Goal: Task Accomplishment & Management: Manage account settings

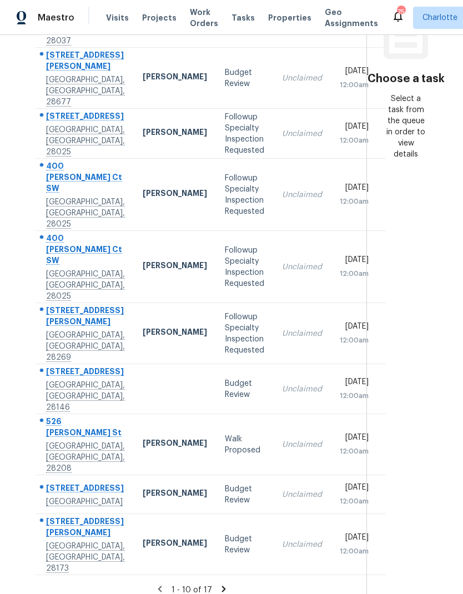
scroll to position [177, 0]
click at [219, 585] on icon at bounding box center [224, 590] width 10 height 10
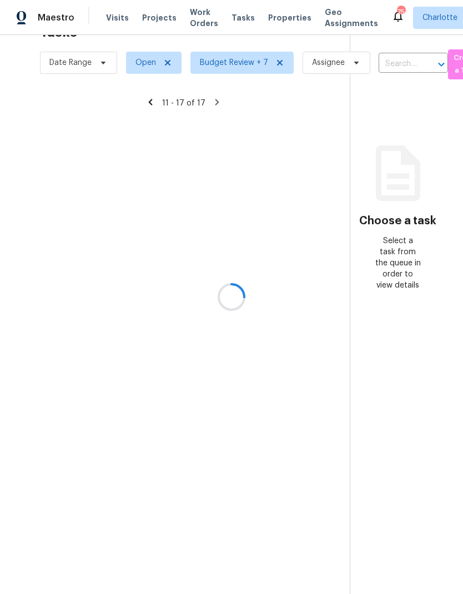
scroll to position [35, 0]
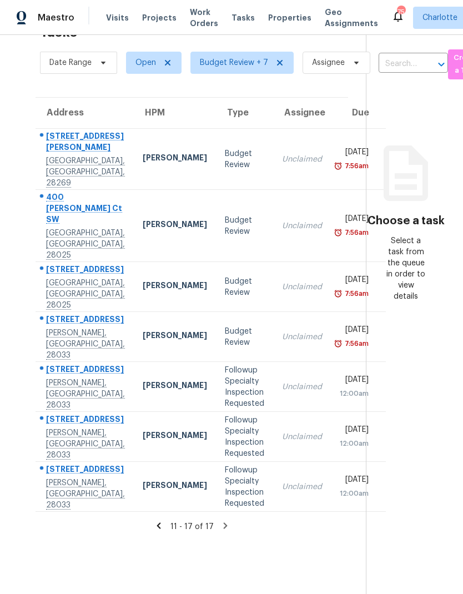
click at [156, 524] on icon at bounding box center [159, 526] width 10 height 10
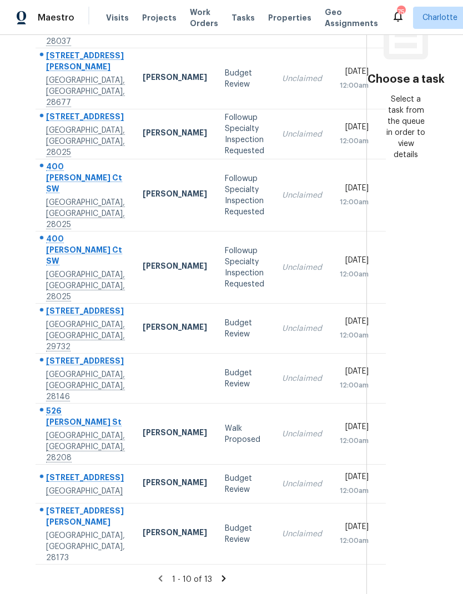
scroll to position [182, -1]
click at [222, 579] on icon at bounding box center [224, 579] width 10 height 10
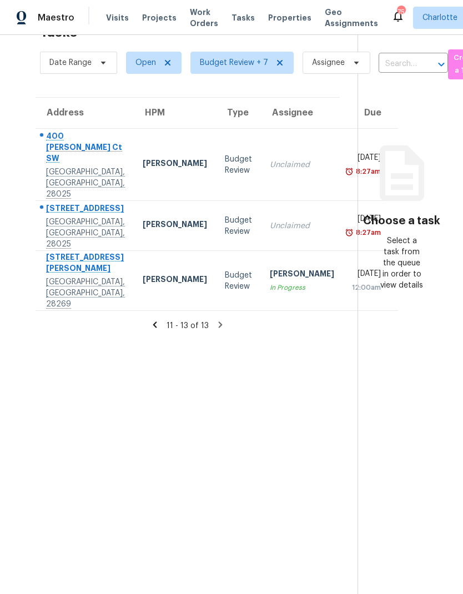
click at [150, 320] on icon at bounding box center [155, 325] width 10 height 10
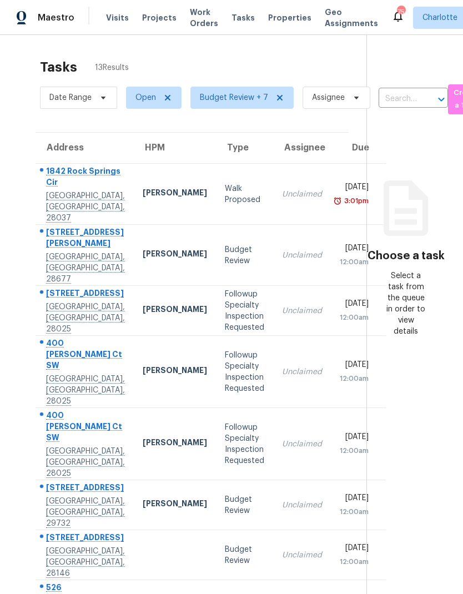
scroll to position [0, 0]
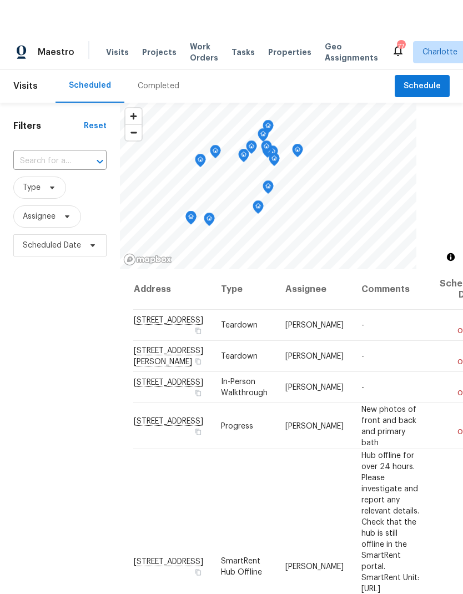
scroll to position [0, 25]
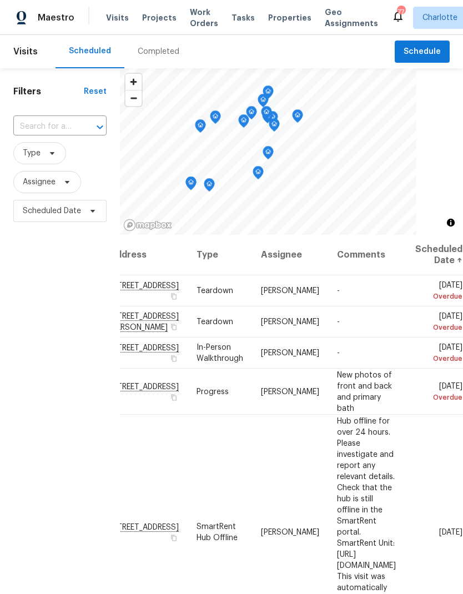
click at [203, 24] on span "Work Orders" at bounding box center [204, 18] width 28 height 22
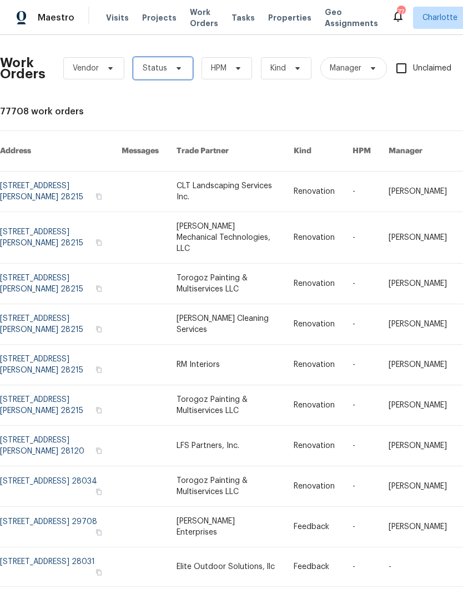
click at [179, 66] on icon at bounding box center [178, 68] width 9 height 9
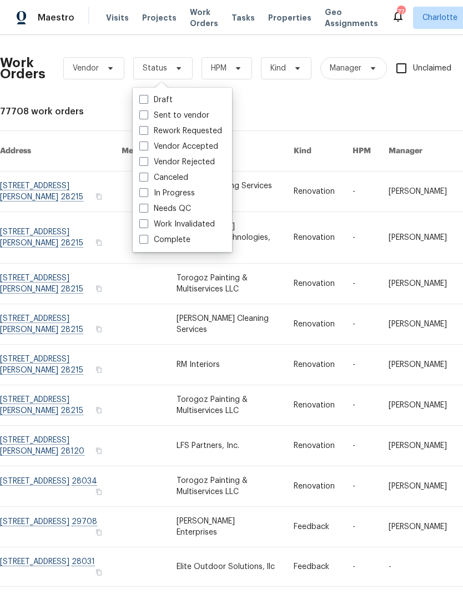
click at [187, 211] on label "Needs QC" at bounding box center [165, 208] width 52 height 11
click at [147, 211] on input "Needs QC" at bounding box center [142, 206] width 7 height 7
checkbox input "true"
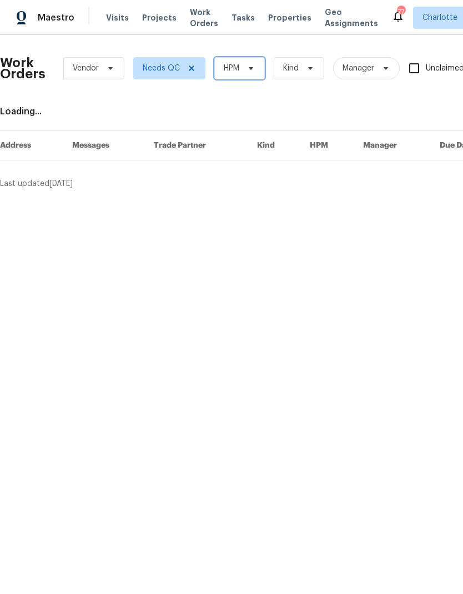
click at [248, 67] on icon at bounding box center [251, 68] width 9 height 9
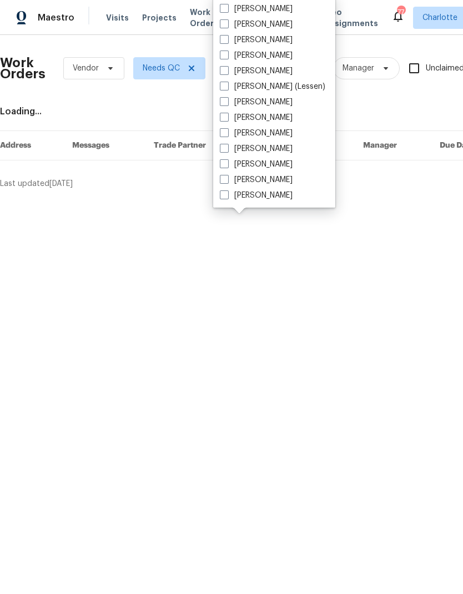
scroll to position [138, 0]
click at [279, 197] on label "[PERSON_NAME]" at bounding box center [256, 195] width 73 height 11
click at [227, 197] on input "[PERSON_NAME]" at bounding box center [223, 193] width 7 height 7
checkbox input "true"
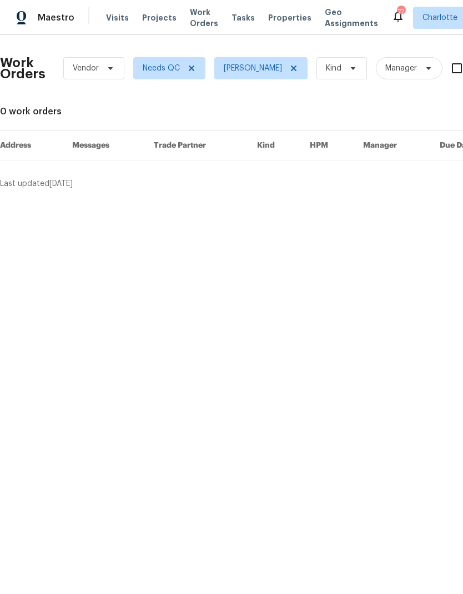
click at [62, 27] on div "Maestro" at bounding box center [37, 18] width 74 height 22
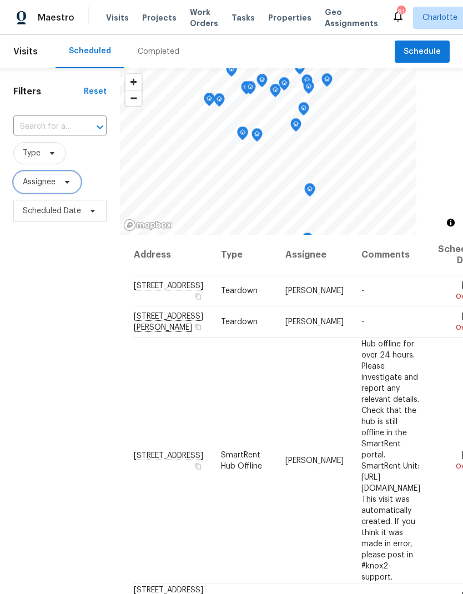
click at [79, 182] on span "Assignee" at bounding box center [47, 182] width 68 height 22
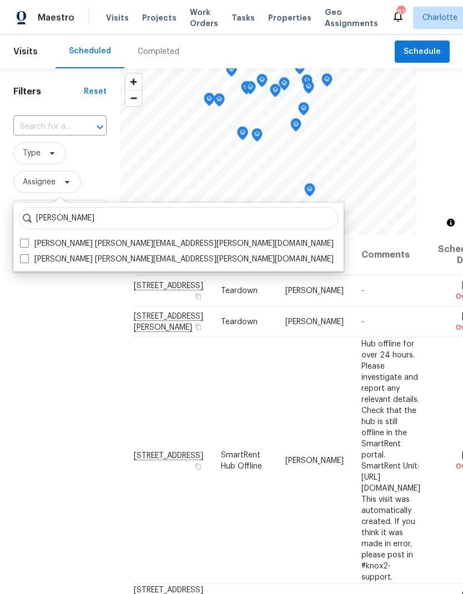
type input "Matthew barnhart"
click at [31, 243] on label "Matthew Barnhart matthew.barnhart@opendoor.com" at bounding box center [177, 243] width 314 height 11
click at [27, 243] on input "Matthew Barnhart matthew.barnhart@opendoor.com" at bounding box center [23, 241] width 7 height 7
checkbox input "true"
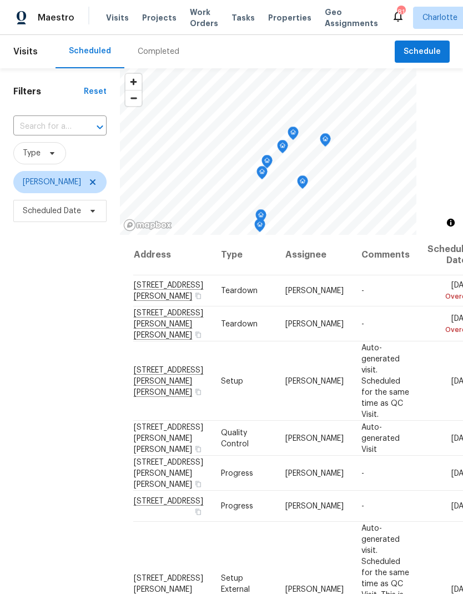
click at [41, 301] on div "Filters Reset ​ Type Matthew Barnhart Scheduled Date" at bounding box center [60, 389] width 120 height 642
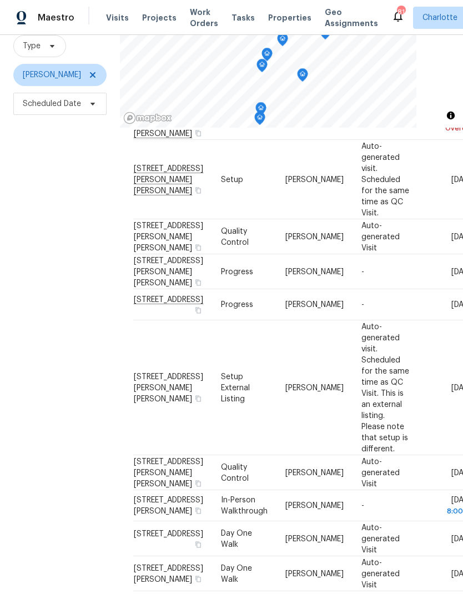
scroll to position [96, 0]
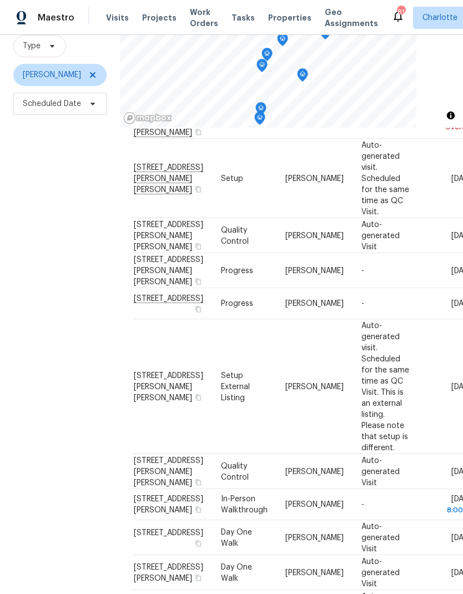
click at [43, 325] on div "Filters Reset ​ Type Matthew Barnhart Scheduled Date" at bounding box center [60, 282] width 120 height 642
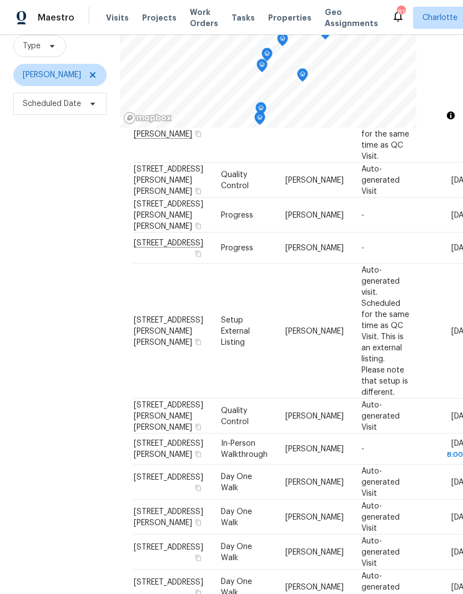
scroll to position [152, 0]
click at [34, 312] on div "Filters Reset ​ Type Matthew Barnhart Scheduled Date" at bounding box center [60, 282] width 120 height 642
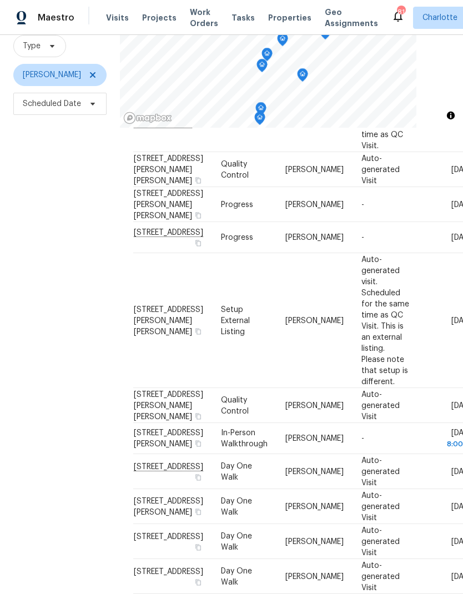
scroll to position [230, 0]
click at [35, 319] on div "Filters Reset ​ Type Matthew Barnhart Scheduled Date" at bounding box center [60, 282] width 120 height 642
click at [37, 319] on div "Filters Reset ​ Type Matthew Barnhart Scheduled Date" at bounding box center [60, 282] width 120 height 642
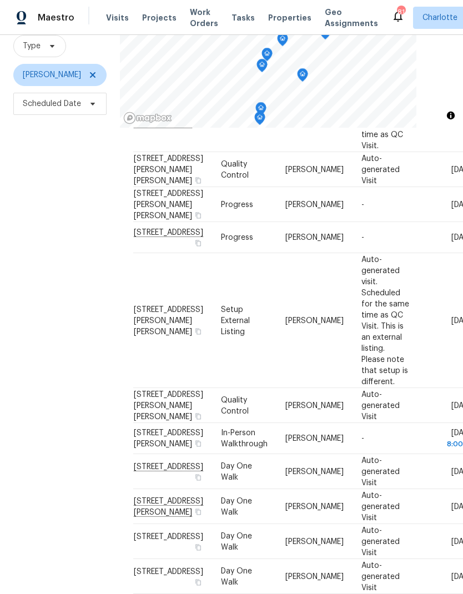
click at [38, 323] on div "Filters Reset ​ Type Matthew Barnhart Scheduled Date" at bounding box center [60, 282] width 120 height 642
click at [37, 322] on div "Filters Reset ​ Type Matthew Barnhart Scheduled Date" at bounding box center [60, 282] width 120 height 642
click at [31, 319] on div "Filters Reset ​ Type Matthew Barnhart Scheduled Date" at bounding box center [60, 282] width 120 height 642
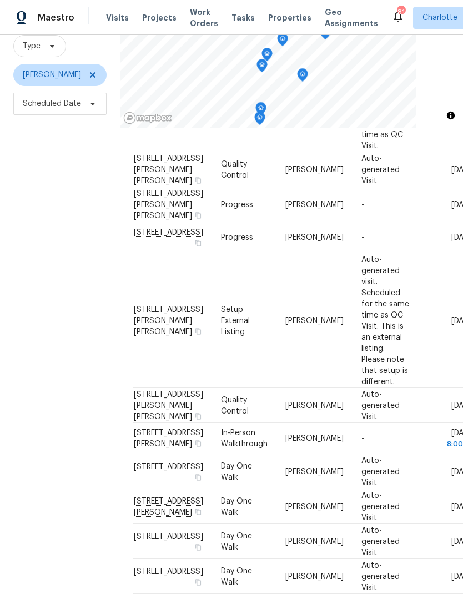
click at [23, 457] on div "Filters Reset ​ Type Matthew Barnhart Scheduled Date" at bounding box center [60, 282] width 120 height 642
click at [63, 506] on div "Filters Reset ​ Type Matthew Barnhart Scheduled Date" at bounding box center [60, 282] width 120 height 642
click at [67, 507] on div "Filters Reset ​ Type Matthew Barnhart Scheduled Date" at bounding box center [60, 282] width 120 height 642
click at [141, 568] on span "2124 Majestic Poplar Dr, Waxhaw, NC 28173" at bounding box center [168, 572] width 69 height 8
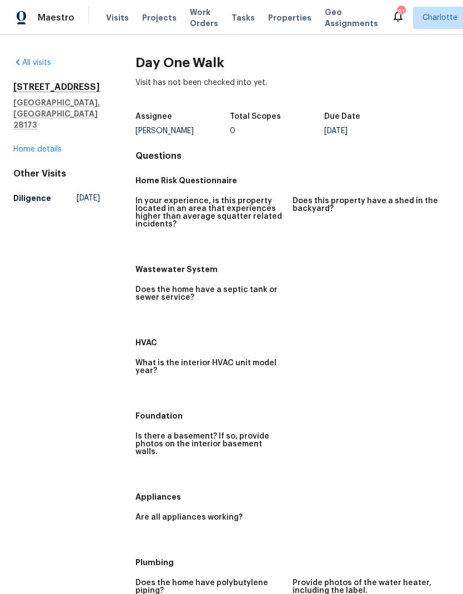
click at [29, 146] on link "Home details" at bounding box center [37, 150] width 48 height 8
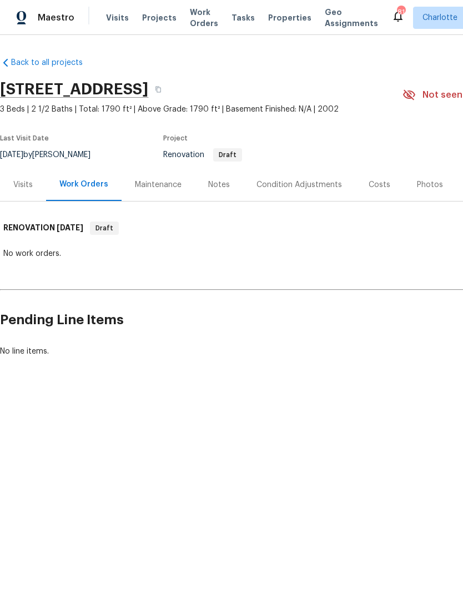
click at [22, 183] on div "Visits" at bounding box center [22, 184] width 19 height 11
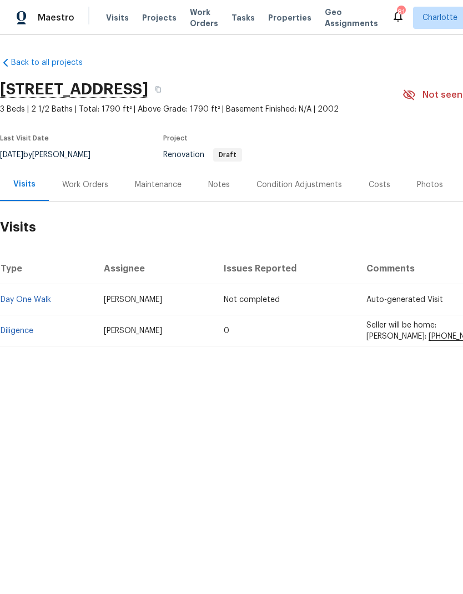
click at [18, 333] on link "Diligence" at bounding box center [17, 331] width 33 height 8
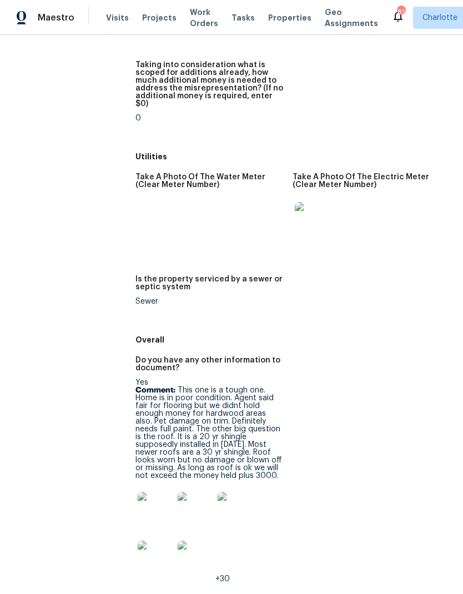
scroll to position [1719, 0]
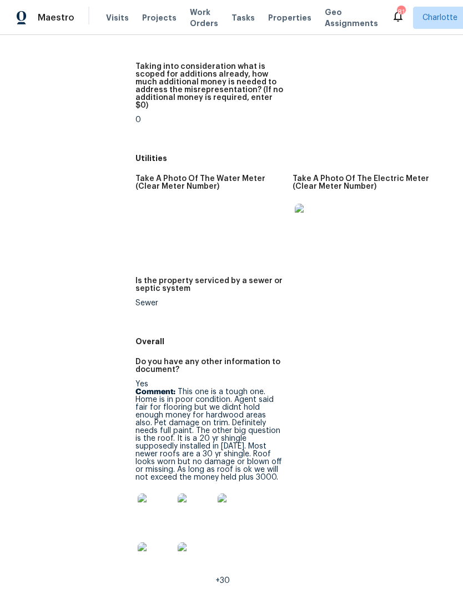
click at [147, 494] on img at bounding box center [156, 512] width 36 height 36
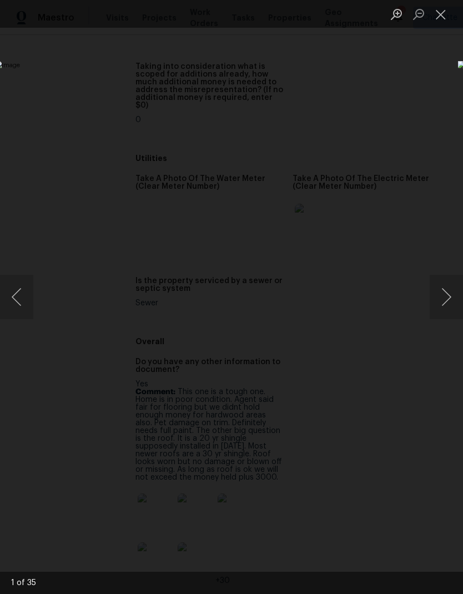
click at [439, 289] on button "Next image" at bounding box center [446, 297] width 33 height 44
click at [442, 296] on button "Next image" at bounding box center [446, 297] width 33 height 44
click at [441, 295] on button "Next image" at bounding box center [446, 297] width 33 height 44
click at [441, 296] on button "Next image" at bounding box center [446, 297] width 33 height 44
click at [443, 297] on button "Next image" at bounding box center [446, 297] width 33 height 44
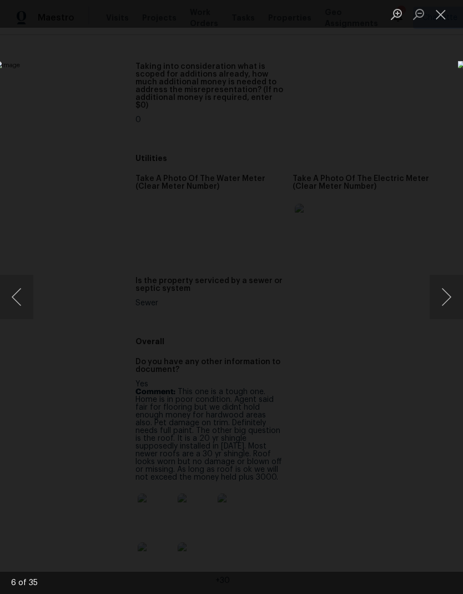
click at [442, 298] on button "Next image" at bounding box center [446, 297] width 33 height 44
click at [443, 301] on button "Next image" at bounding box center [446, 297] width 33 height 44
click at [441, 303] on button "Next image" at bounding box center [446, 297] width 33 height 44
click at [442, 300] on button "Next image" at bounding box center [446, 297] width 33 height 44
click at [442, 301] on button "Next image" at bounding box center [446, 297] width 33 height 44
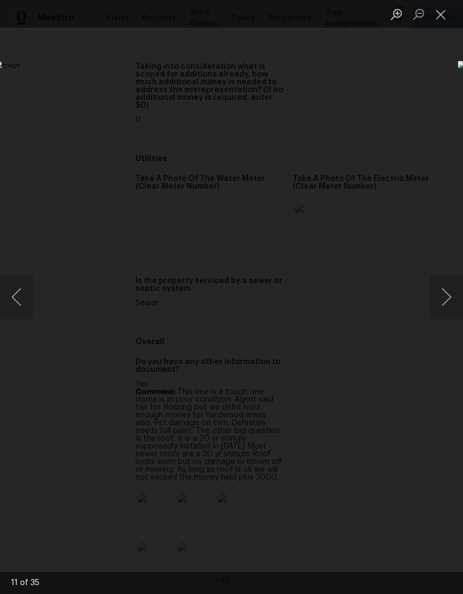
click at [442, 301] on button "Next image" at bounding box center [446, 297] width 33 height 44
click at [441, 301] on button "Next image" at bounding box center [446, 297] width 33 height 44
click at [443, 299] on button "Next image" at bounding box center [446, 297] width 33 height 44
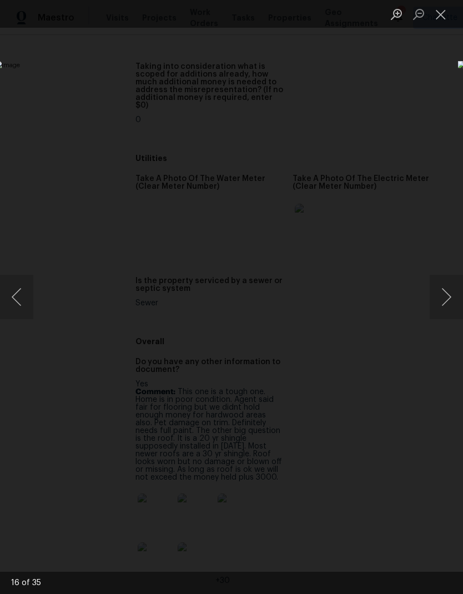
click at [441, 301] on button "Next image" at bounding box center [446, 297] width 33 height 44
click at [444, 301] on button "Next image" at bounding box center [446, 297] width 33 height 44
click at [442, 301] on button "Next image" at bounding box center [446, 297] width 33 height 44
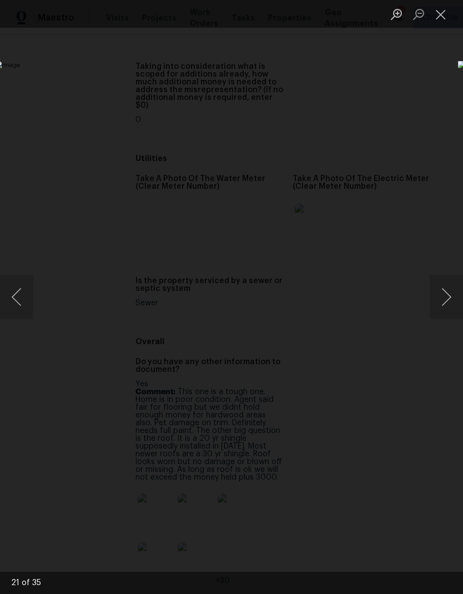
click at [443, 300] on button "Next image" at bounding box center [446, 297] width 33 height 44
click at [443, 299] on button "Next image" at bounding box center [446, 297] width 33 height 44
click at [442, 302] on button "Next image" at bounding box center [446, 297] width 33 height 44
click at [441, 302] on button "Next image" at bounding box center [446, 297] width 33 height 44
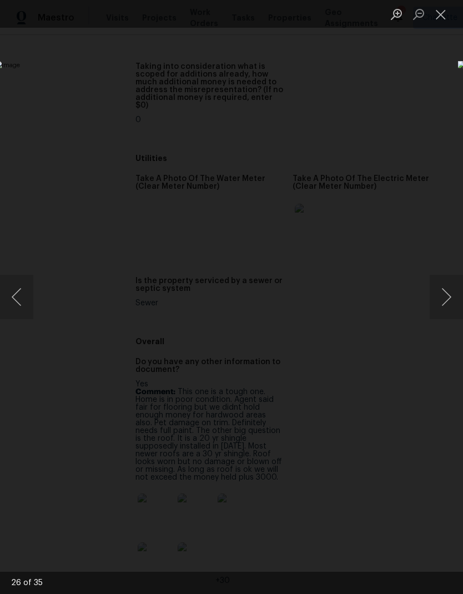
click at [441, 301] on button "Next image" at bounding box center [446, 297] width 33 height 44
click at [27, 296] on button "Previous image" at bounding box center [16, 297] width 33 height 44
click at [448, 294] on button "Next image" at bounding box center [446, 297] width 33 height 44
click at [446, 297] on button "Next image" at bounding box center [446, 297] width 33 height 44
click at [443, 299] on button "Next image" at bounding box center [446, 297] width 33 height 44
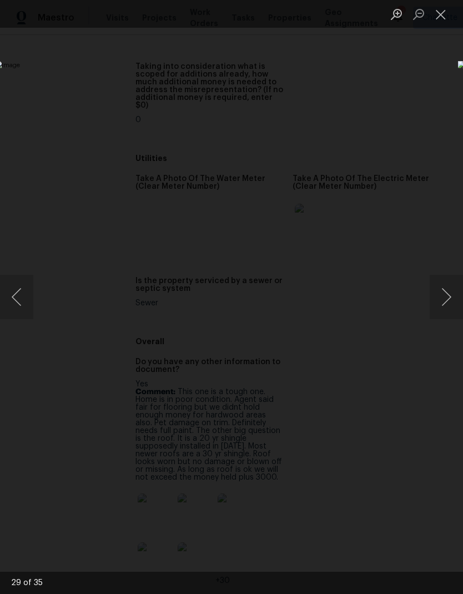
click at [443, 301] on button "Next image" at bounding box center [446, 297] width 33 height 44
click at [444, 302] on button "Next image" at bounding box center [446, 297] width 33 height 44
click at [20, 303] on button "Previous image" at bounding box center [16, 297] width 33 height 44
click at [443, 304] on button "Next image" at bounding box center [446, 297] width 33 height 44
click at [443, 305] on button "Next image" at bounding box center [446, 297] width 33 height 44
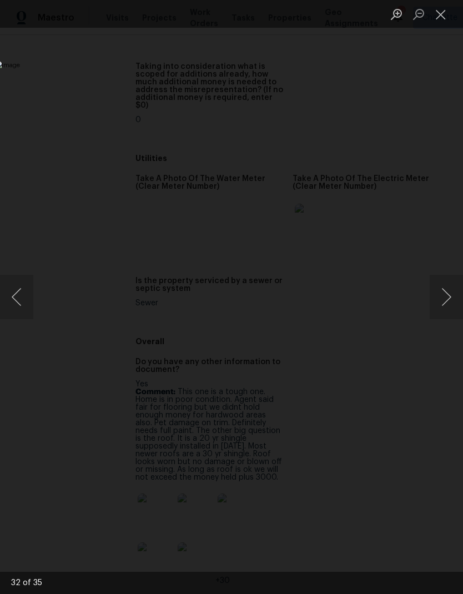
click at [443, 304] on button "Next image" at bounding box center [446, 297] width 33 height 44
click at [443, 303] on button "Next image" at bounding box center [446, 297] width 33 height 44
click at [442, 303] on button "Next image" at bounding box center [446, 297] width 33 height 44
click at [443, 302] on button "Next image" at bounding box center [446, 297] width 33 height 44
click at [441, 304] on button "Next image" at bounding box center [446, 297] width 33 height 44
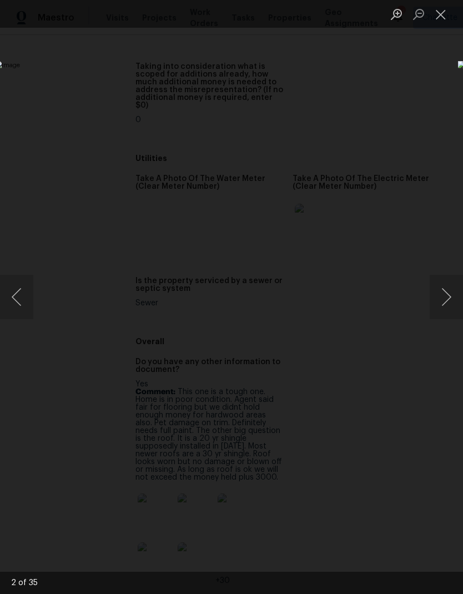
click at [439, 305] on button "Next image" at bounding box center [446, 297] width 33 height 44
click at [437, 306] on button "Next image" at bounding box center [446, 297] width 33 height 44
click at [442, 305] on button "Next image" at bounding box center [446, 297] width 33 height 44
click at [440, 16] on button "Close lightbox" at bounding box center [441, 13] width 22 height 19
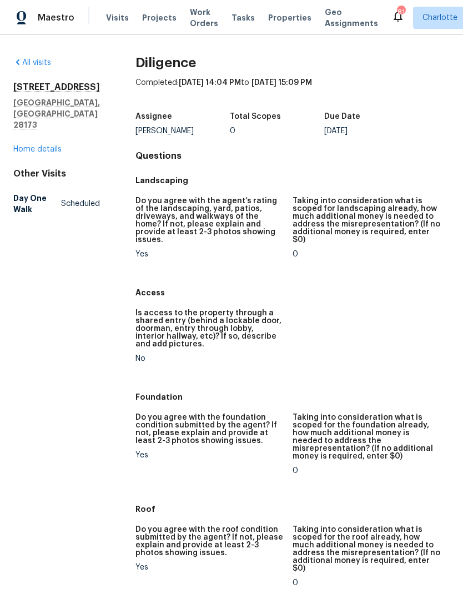
scroll to position [-4, 0]
click at [72, 24] on div "Maestro" at bounding box center [37, 18] width 74 height 22
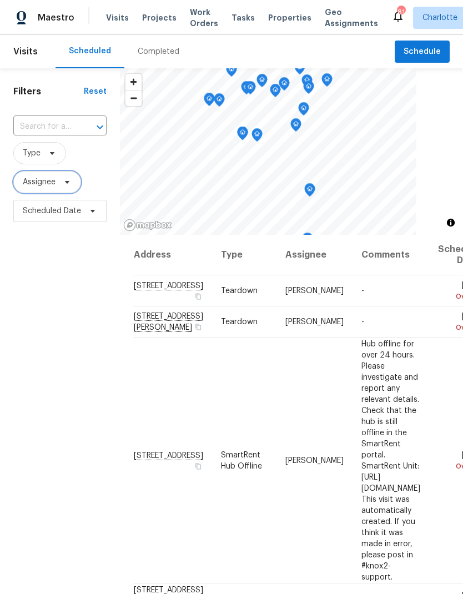
click at [78, 181] on span "Assignee" at bounding box center [47, 182] width 68 height 22
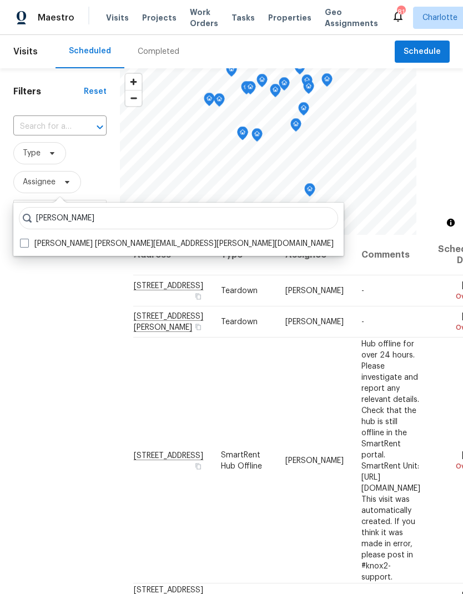
type input "Jason bouque"
click at [26, 249] on label "Jason Bouque jason.bouque@opendoor.com" at bounding box center [177, 243] width 314 height 11
click at [26, 246] on input "Jason Bouque jason.bouque@opendoor.com" at bounding box center [23, 241] width 7 height 7
checkbox input "true"
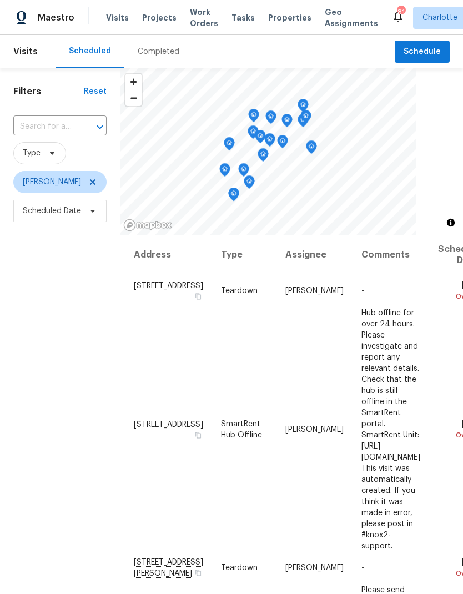
click at [47, 324] on div "Filters Reset ​ Type Jason Bouque Scheduled Date" at bounding box center [60, 389] width 120 height 642
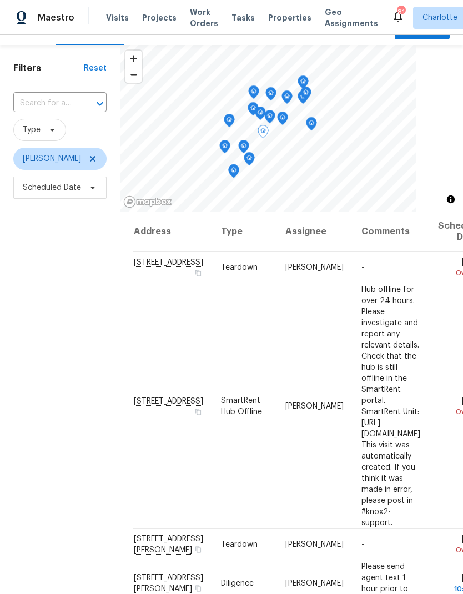
scroll to position [28, 0]
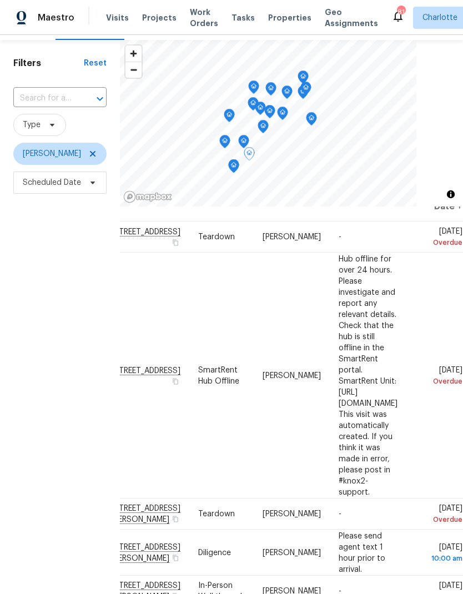
click at [28, 464] on div "Filters Reset ​ Type Jason Bouque Scheduled Date" at bounding box center [60, 361] width 120 height 642
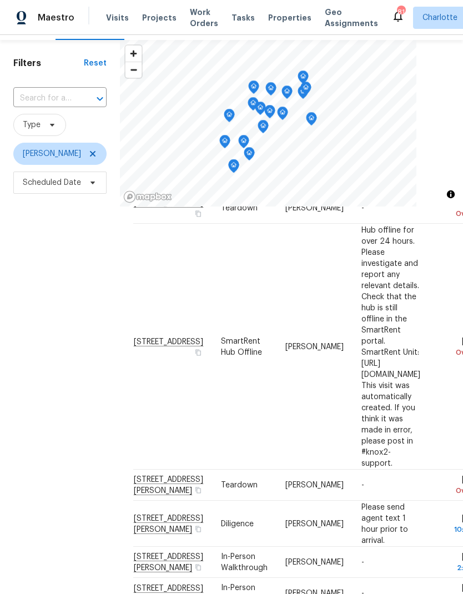
click at [37, 471] on div "Filters Reset ​ Type Jason Bouque Scheduled Date" at bounding box center [60, 361] width 120 height 642
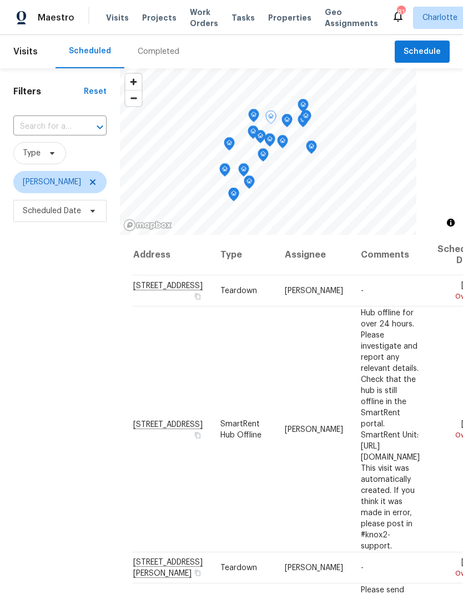
scroll to position [-1, 1]
click at [34, 473] on div "Filters Reset ​ Type Jason Bouque Scheduled Date" at bounding box center [60, 389] width 120 height 642
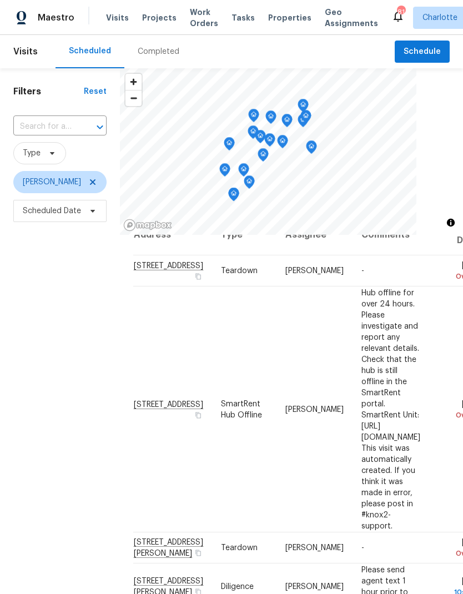
scroll to position [-6, -1]
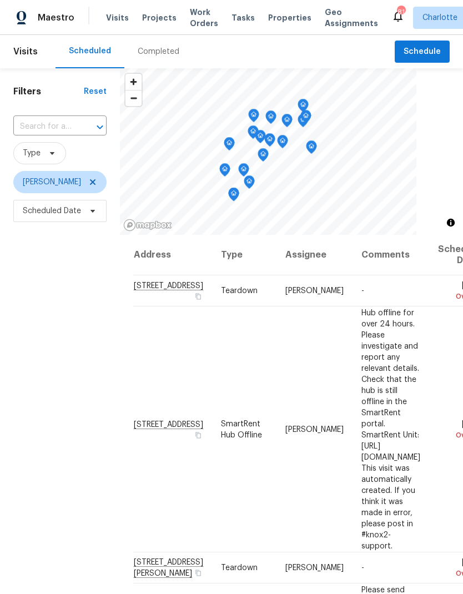
click at [40, 468] on div "Filters Reset ​ Type Jason Bouque Scheduled Date" at bounding box center [60, 389] width 120 height 642
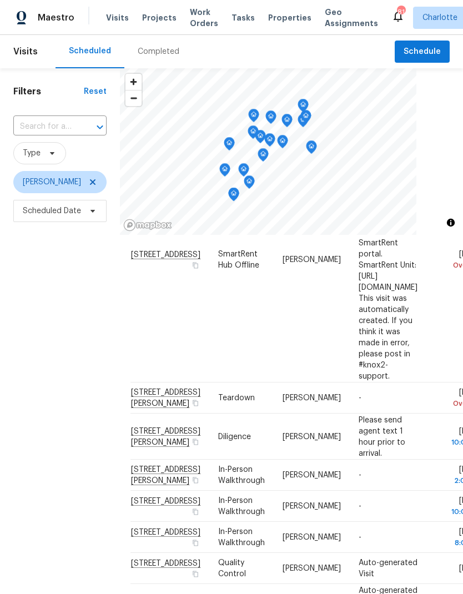
click at [41, 468] on div "Filters Reset ​ Type Jason Bouque Scheduled Date" at bounding box center [60, 389] width 120 height 642
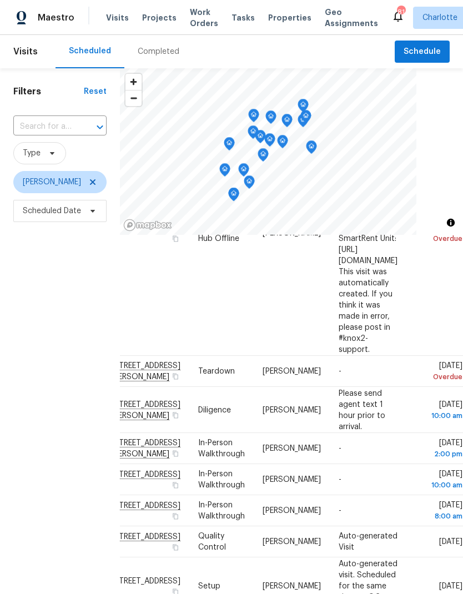
click at [33, 463] on div "Filters Reset ​ Type Jason Bouque Scheduled Date" at bounding box center [60, 389] width 120 height 642
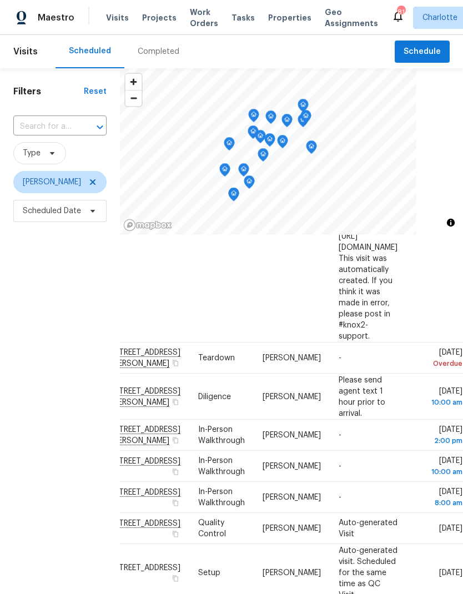
scroll to position [211, 86]
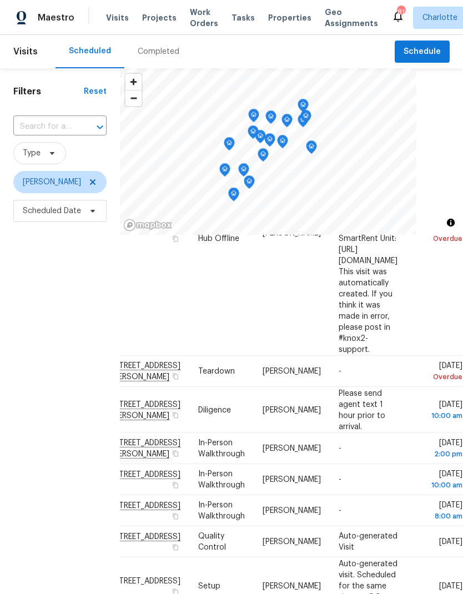
click at [37, 459] on div "Filters Reset ​ Type Jason Bouque Scheduled Date" at bounding box center [60, 389] width 120 height 642
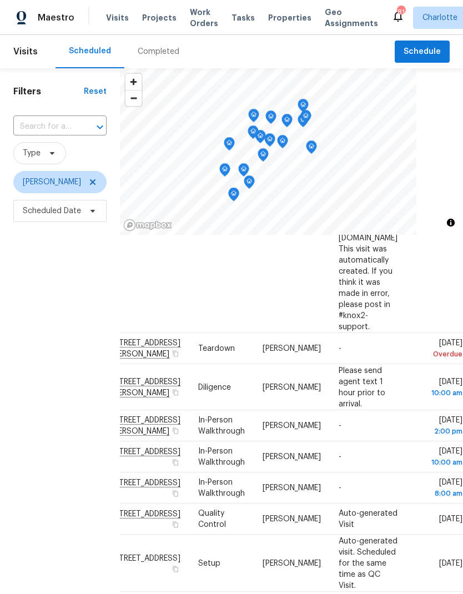
click at [31, 456] on div "Filters Reset ​ Type Jason Bouque Scheduled Date" at bounding box center [60, 389] width 120 height 642
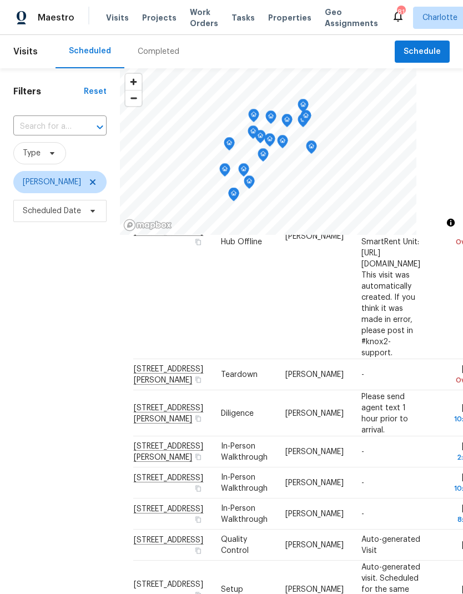
scroll to position [194, 1]
click at [39, 457] on div "Filters Reset ​ Type Jason Bouque Scheduled Date" at bounding box center [60, 389] width 120 height 642
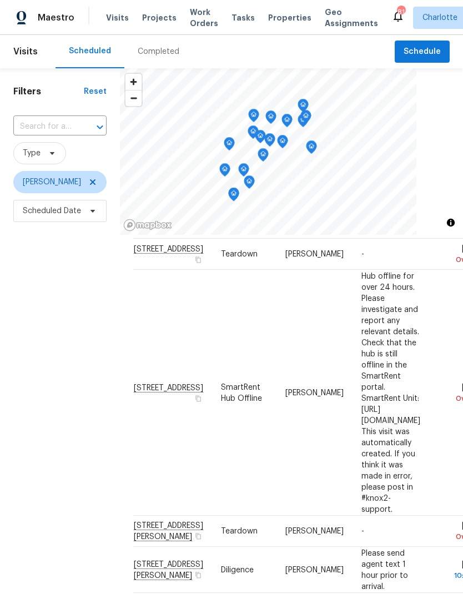
scroll to position [39, 0]
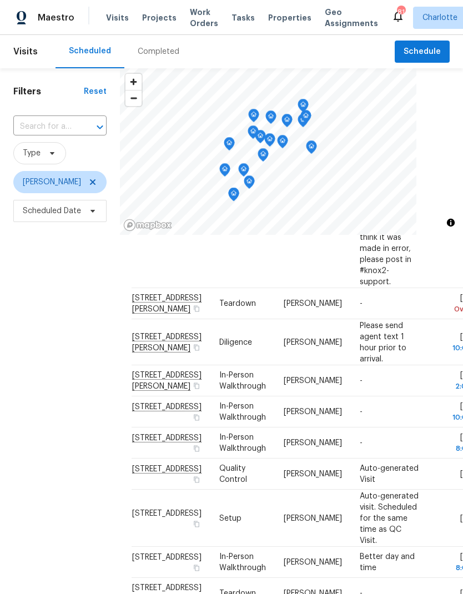
click at [32, 458] on div "Filters Reset ​ Type Jason Bouque Scheduled Date" at bounding box center [60, 389] width 120 height 642
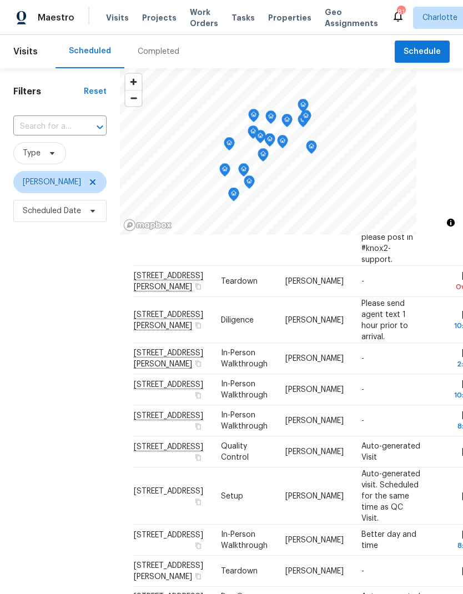
scroll to position [287, 0]
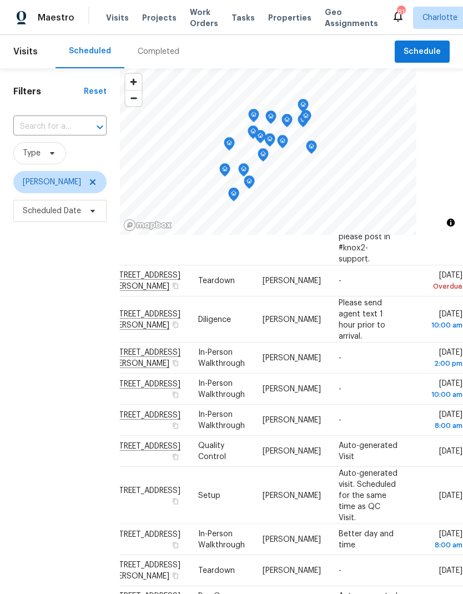
click at [27, 449] on div "Filters Reset ​ Type Jason Bouque Scheduled Date" at bounding box center [60, 389] width 120 height 642
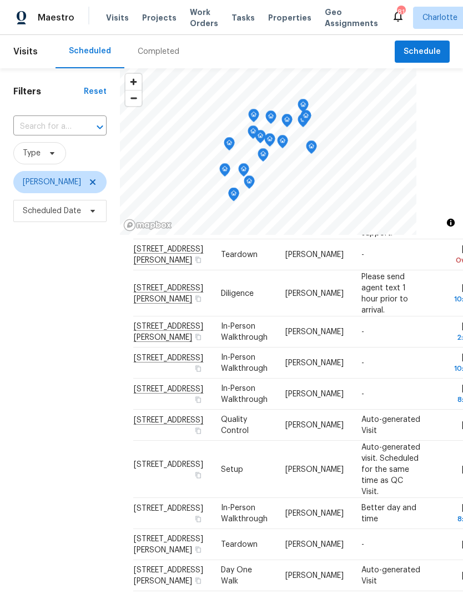
scroll to position [317, -1]
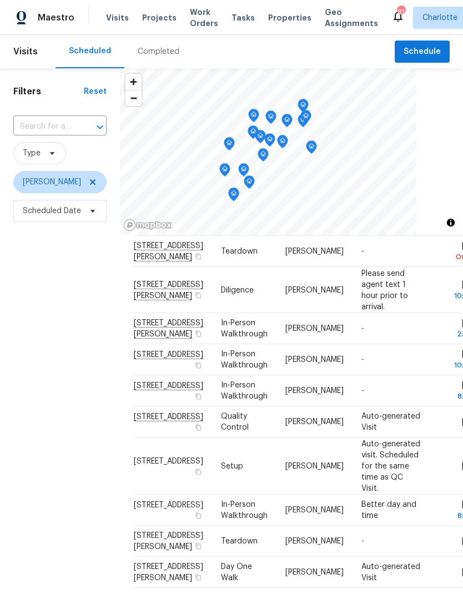
click at [25, 444] on div "Filters Reset ​ Type Jason Bouque Scheduled Date" at bounding box center [60, 389] width 120 height 642
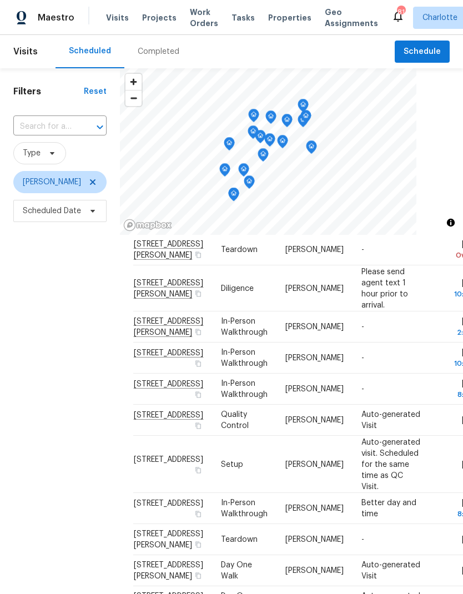
scroll to position [320, 0]
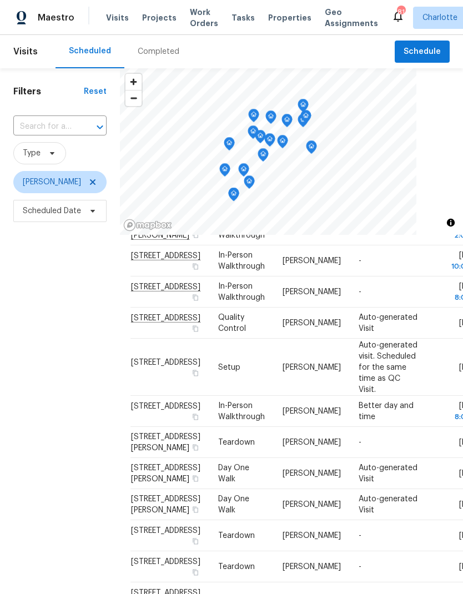
click at [27, 441] on div "Filters Reset ​ Type Jason Bouque Scheduled Date" at bounding box center [60, 389] width 120 height 642
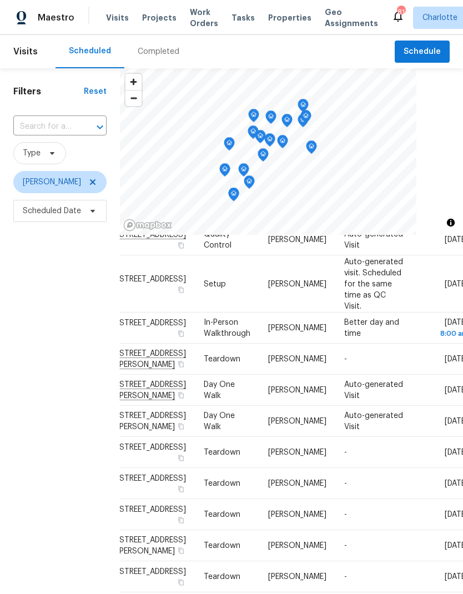
click at [23, 441] on div "Filters Reset ​ Type Jason Bouque Scheduled Date" at bounding box center [60, 389] width 120 height 642
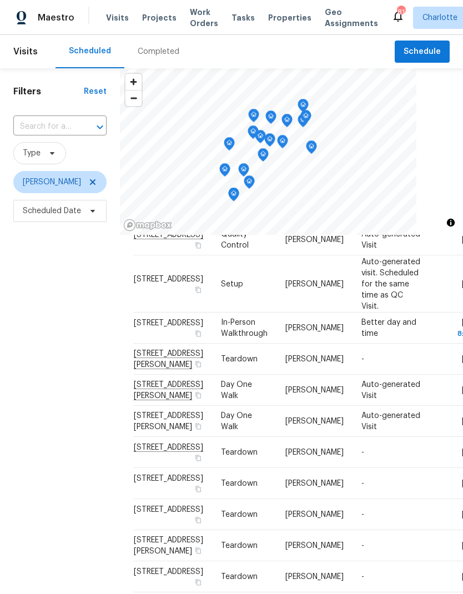
scroll to position [674, 0]
click at [36, 442] on div "Filters Reset ​ Type Jason Bouque Scheduled Date" at bounding box center [60, 389] width 120 height 642
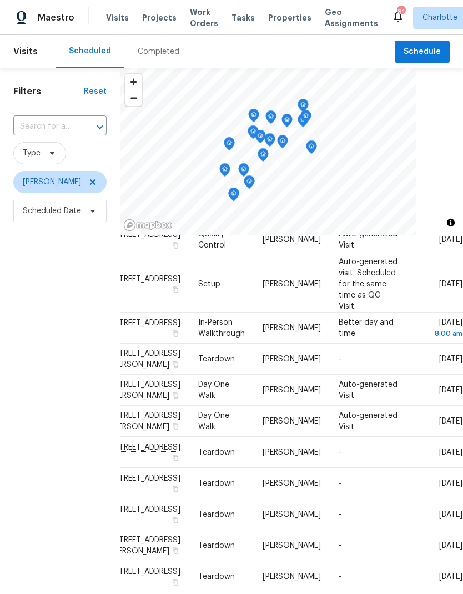
click at [26, 435] on div "Filters Reset ​ Type Jason Bouque Scheduled Date" at bounding box center [60, 389] width 120 height 642
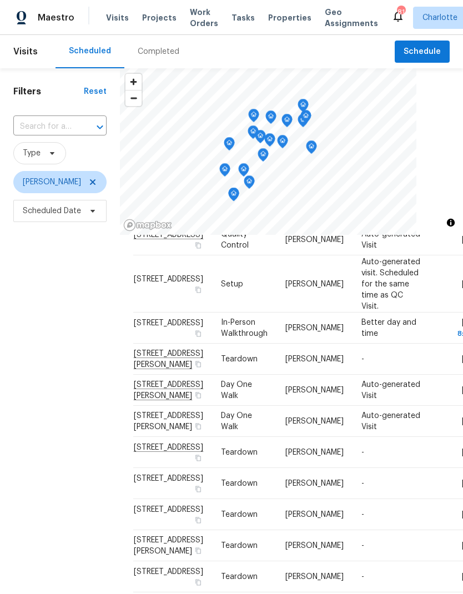
click at [29, 435] on div "Filters Reset ​ Type Jason Bouque Scheduled Date" at bounding box center [60, 389] width 120 height 642
click at [31, 437] on div "Filters Reset ​ Type Jason Bouque Scheduled Date" at bounding box center [60, 389] width 120 height 642
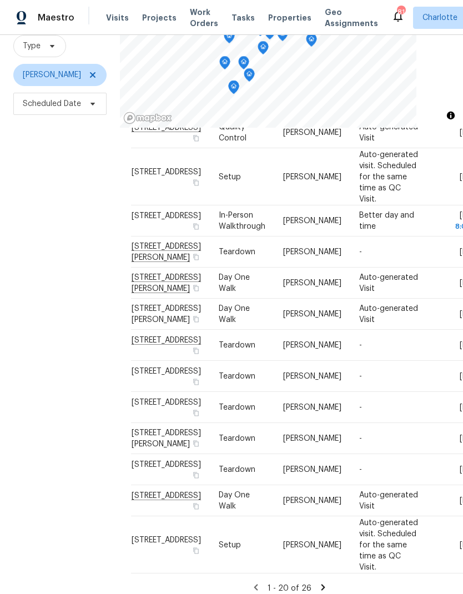
scroll to position [902, 2]
click at [34, 452] on div "Filters Reset ​ Type Jason Bouque Scheduled Date" at bounding box center [60, 282] width 120 height 642
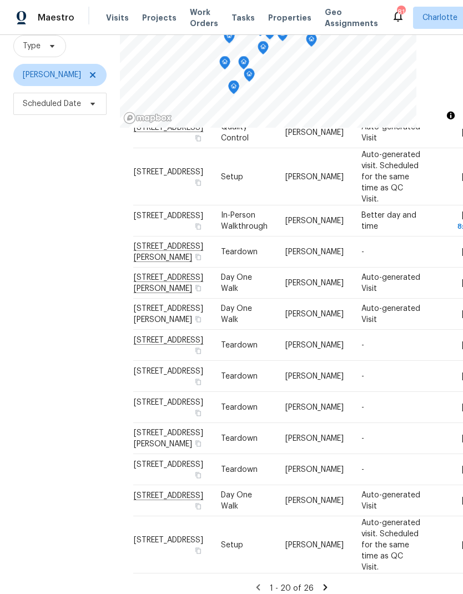
scroll to position [933, 0]
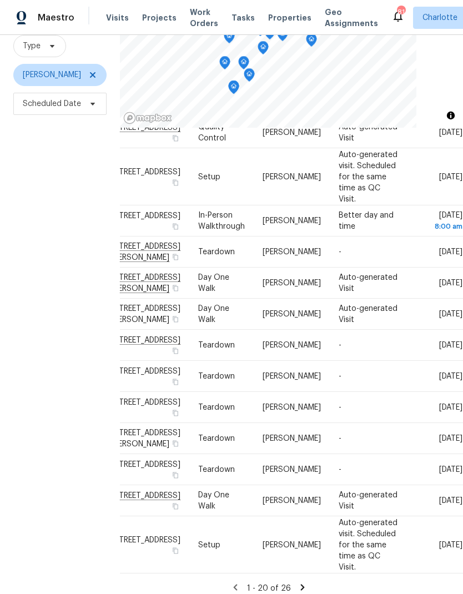
click at [30, 447] on div "Filters Reset ​ Type Jason Bouque Scheduled Date" at bounding box center [60, 282] width 120 height 642
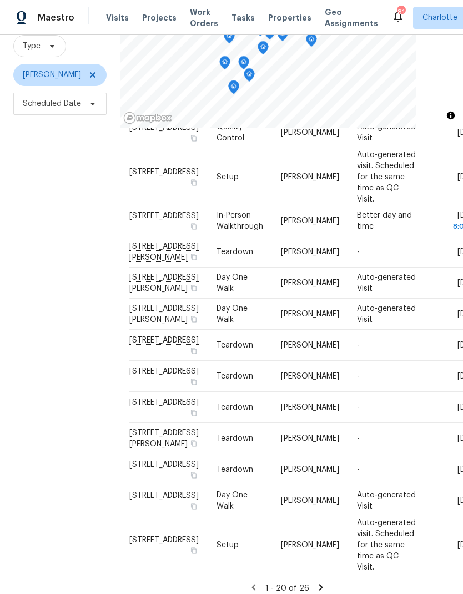
click at [31, 448] on div "Filters Reset ​ Type Jason Bouque Scheduled Date" at bounding box center [60, 282] width 120 height 642
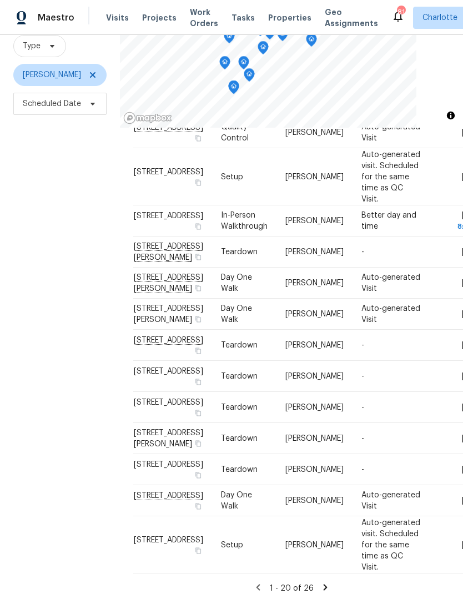
scroll to position [932, 0]
click at [33, 451] on div "Filters Reset ​ Type Jason Bouque Scheduled Date" at bounding box center [60, 282] width 120 height 642
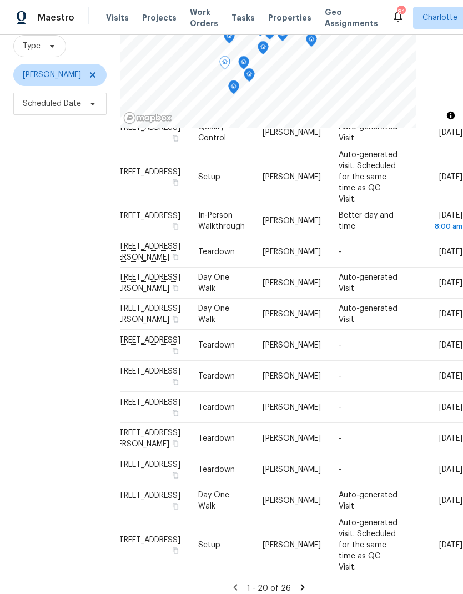
scroll to position [932, 86]
click at [20, 433] on div "Filters Reset ​ Type Jason Bouque Scheduled Date" at bounding box center [60, 282] width 120 height 642
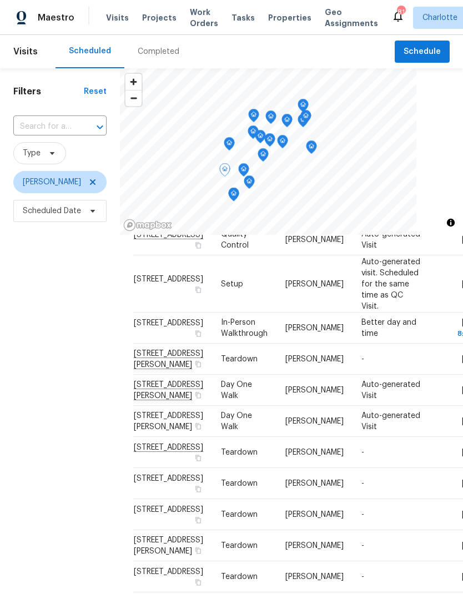
scroll to position [0, 0]
click at [88, 178] on icon at bounding box center [92, 182] width 9 height 9
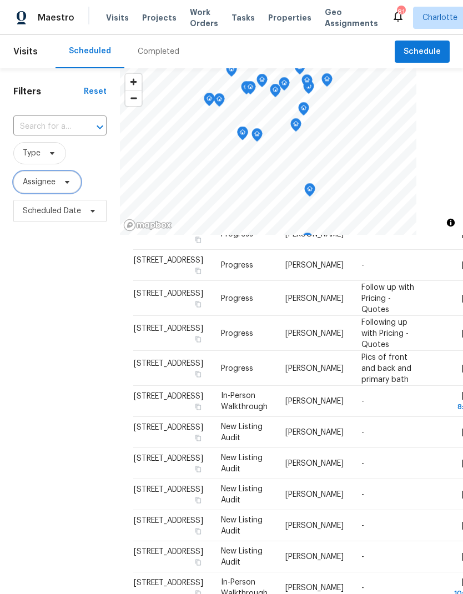
scroll to position [829, 0]
click at [46, 179] on span "Assignee" at bounding box center [39, 182] width 33 height 11
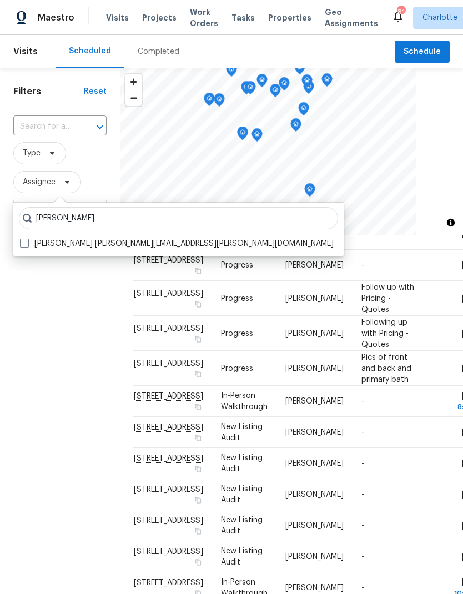
type input "Billy towle"
click at [24, 246] on span at bounding box center [24, 243] width 9 height 9
click at [24, 246] on input "Billy Towle william.towle@opendoor.com" at bounding box center [23, 241] width 7 height 7
checkbox input "true"
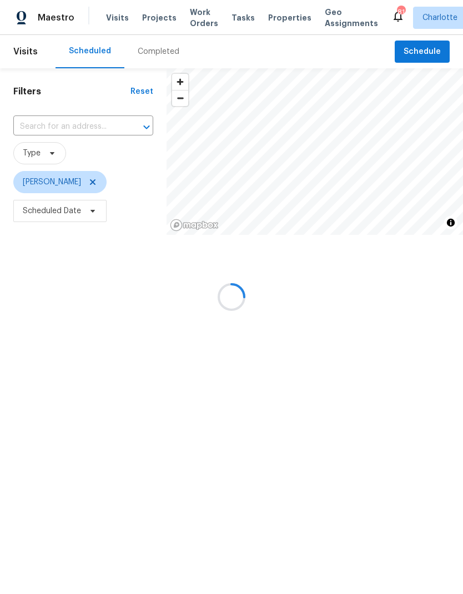
scroll to position [548, 0]
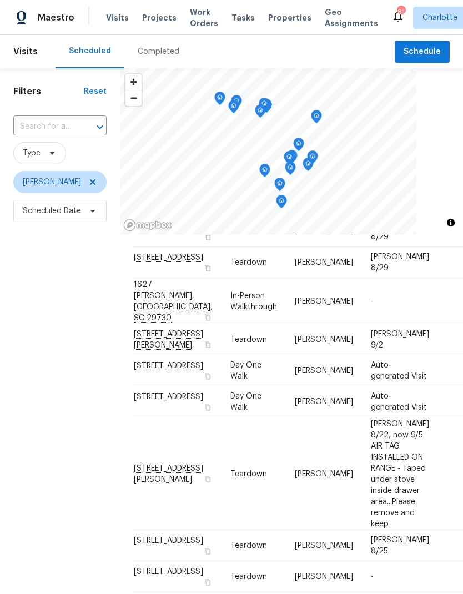
click at [45, 306] on div "Filters Reset ​ Type Billy Towle Scheduled Date" at bounding box center [60, 389] width 120 height 642
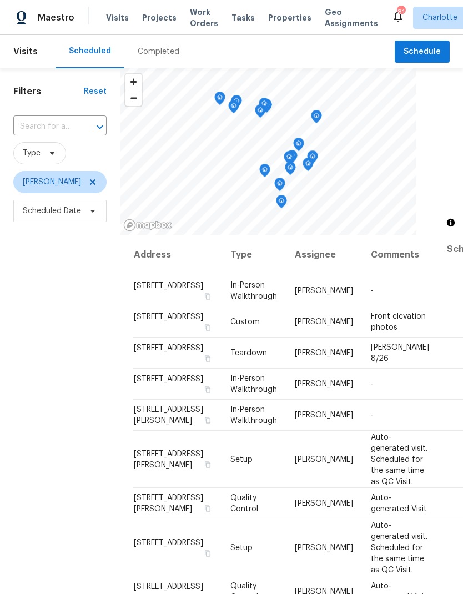
scroll to position [0, 0]
click at [42, 320] on div "Filters Reset ​ Type Billy Towle Scheduled Date" at bounding box center [60, 389] width 120 height 642
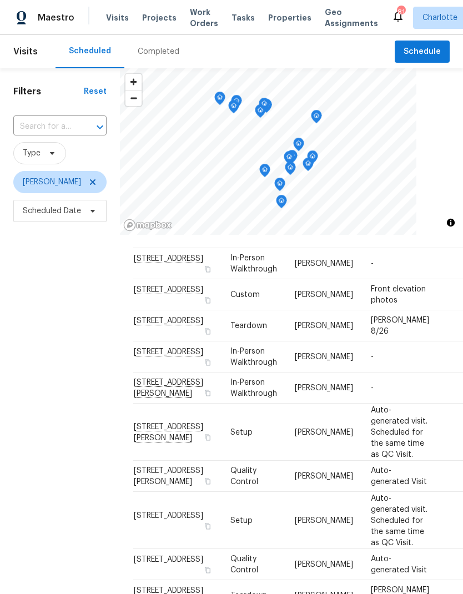
scroll to position [13, 0]
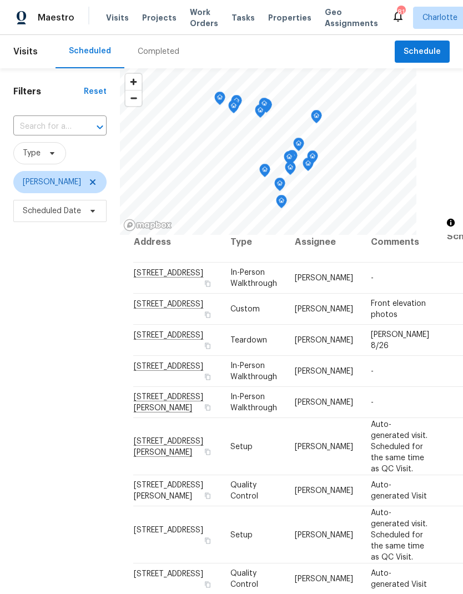
click at [49, 319] on div "Filters Reset ​ Type Billy Towle Scheduled Date" at bounding box center [60, 389] width 120 height 642
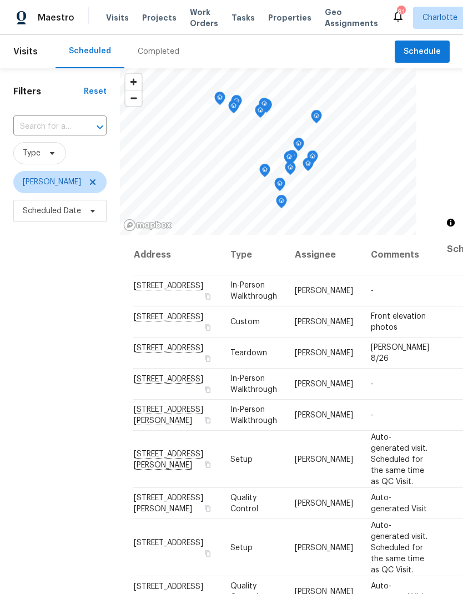
scroll to position [0, 0]
click at [88, 185] on icon at bounding box center [92, 182] width 9 height 9
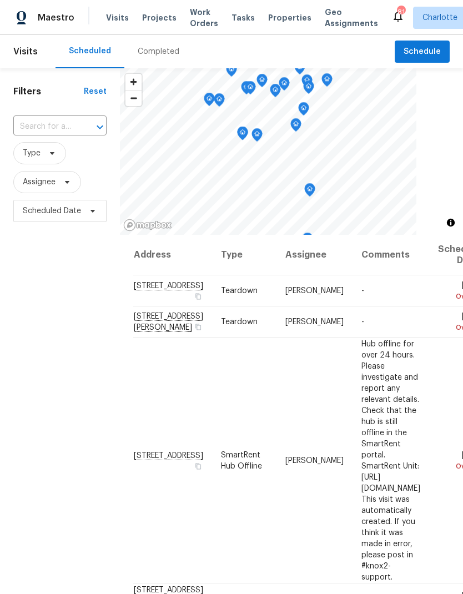
click at [53, 301] on div "Filters Reset ​ Type Assignee Scheduled Date" at bounding box center [60, 389] width 120 height 642
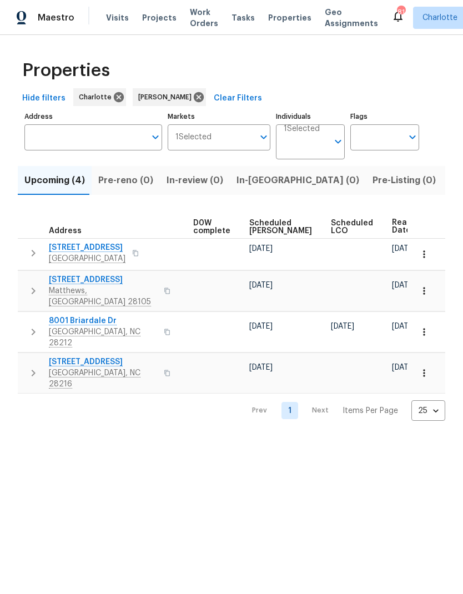
scroll to position [0, 292]
click at [393, 234] on span "Ready Date" at bounding box center [405, 227] width 24 height 16
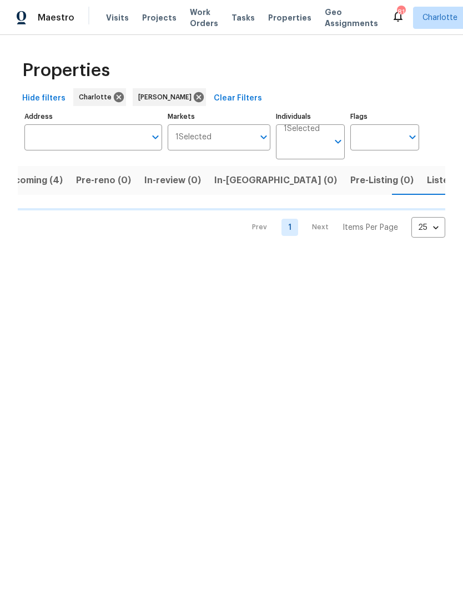
scroll to position [0, 24]
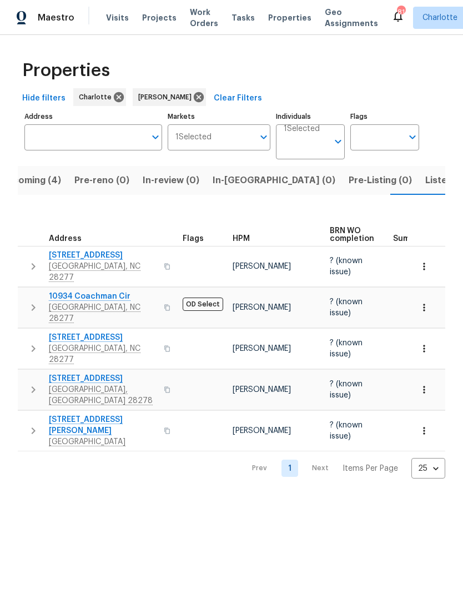
click at [24, 180] on span "Upcoming (4)" at bounding box center [31, 181] width 61 height 16
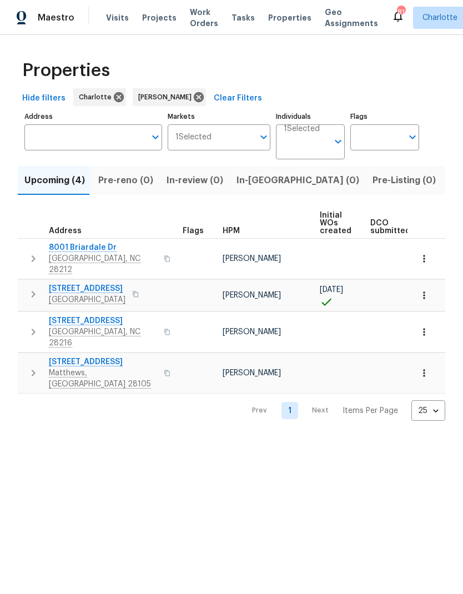
click at [29, 256] on icon "button" at bounding box center [33, 258] width 13 height 13
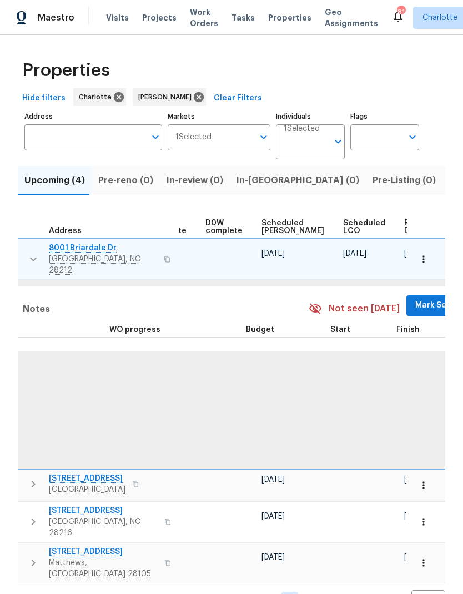
scroll to position [0, 281]
click at [418, 299] on span "Mark Seen" at bounding box center [436, 306] width 41 height 14
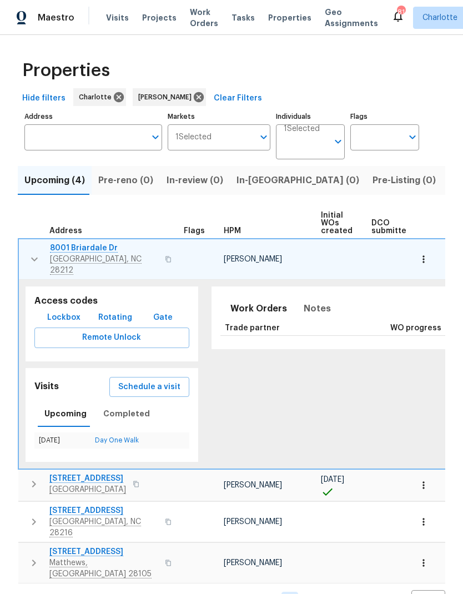
scroll to position [0, -1]
click at [34, 258] on icon "button" at bounding box center [34, 260] width 7 height 4
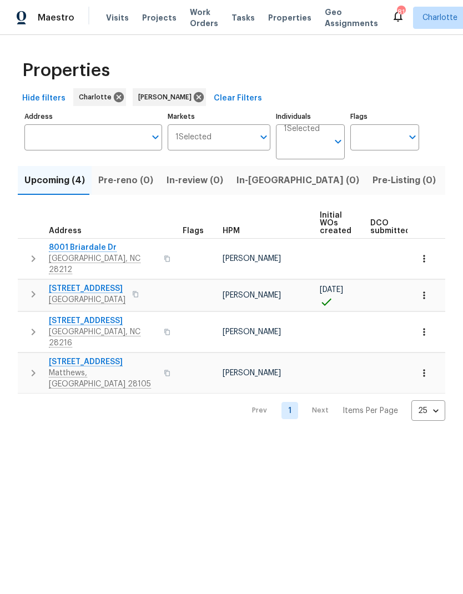
scroll to position [0, 0]
click at [28, 288] on icon "button" at bounding box center [33, 294] width 13 height 13
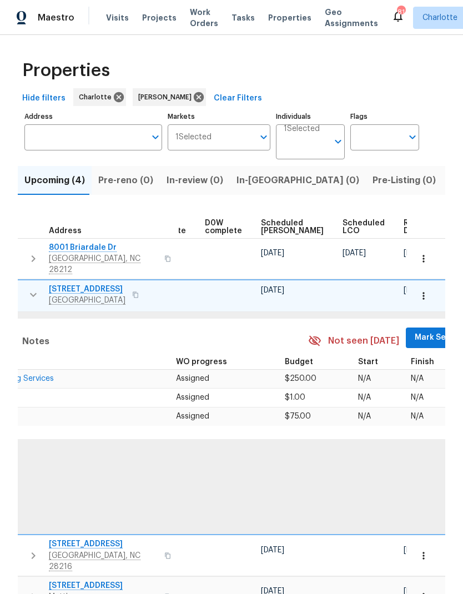
scroll to position [0, 281]
click at [416, 331] on span "Mark Seen" at bounding box center [436, 338] width 41 height 14
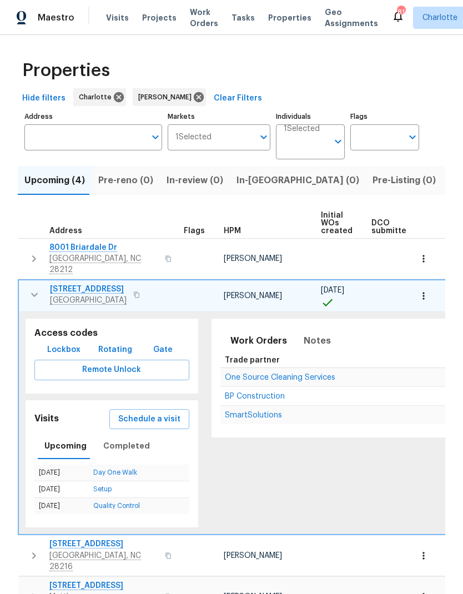
scroll to position [0, 0]
click at [23, 285] on button "button" at bounding box center [34, 295] width 22 height 22
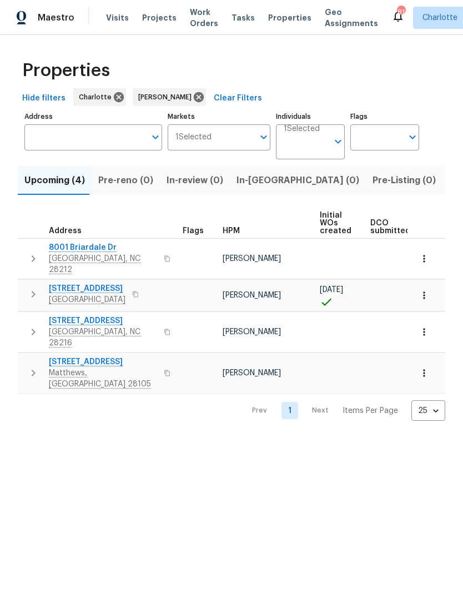
click at [31, 316] on button "button" at bounding box center [33, 332] width 22 height 33
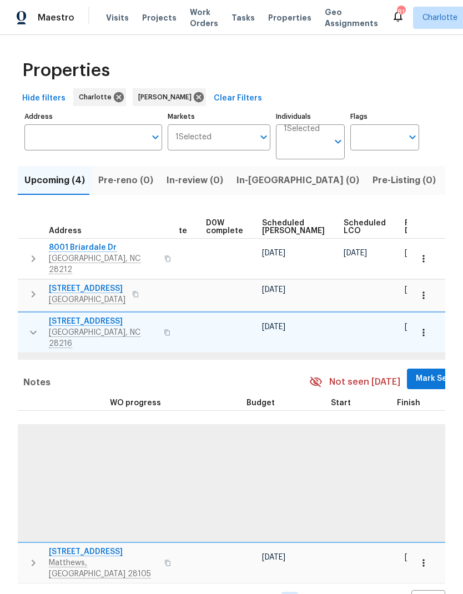
click at [416, 372] on span "Mark Seen" at bounding box center [436, 379] width 41 height 14
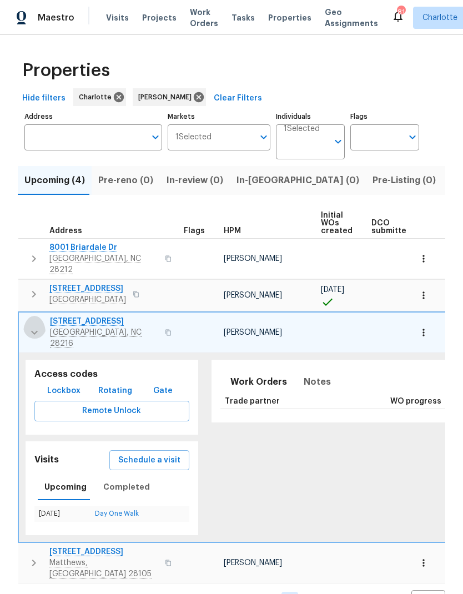
click at [36, 326] on icon "button" at bounding box center [34, 332] width 13 height 13
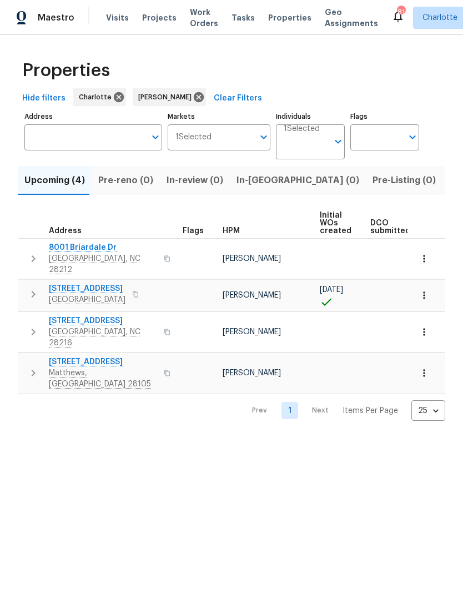
click at [33, 367] on icon "button" at bounding box center [33, 373] width 13 height 13
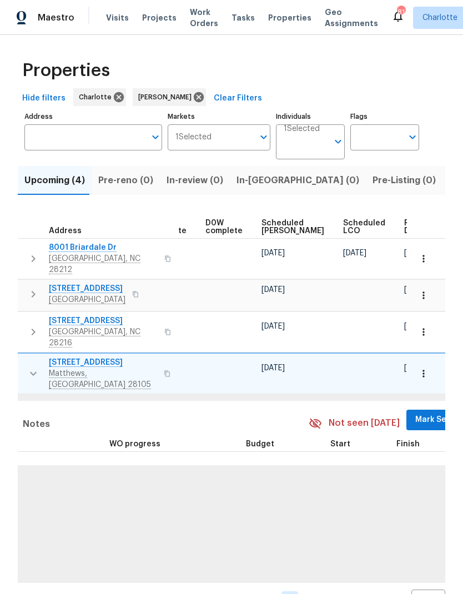
scroll to position [0, 281]
click at [416, 413] on span "Mark Seen" at bounding box center [436, 420] width 41 height 14
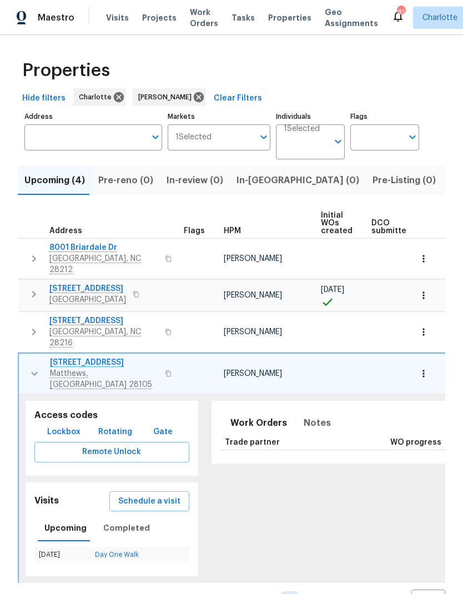
scroll to position [0, 0]
click at [34, 367] on icon "button" at bounding box center [34, 373] width 13 height 13
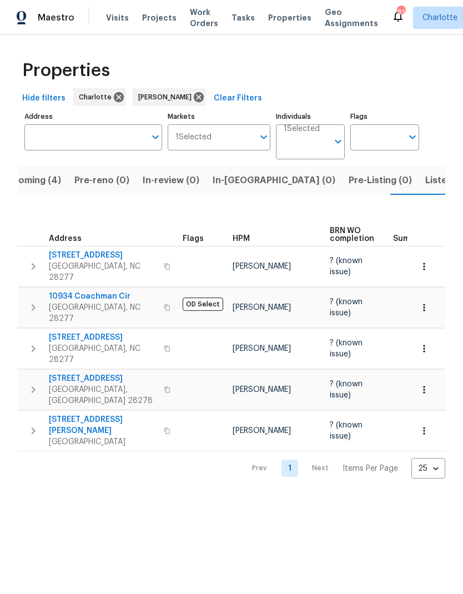
scroll to position [0, 24]
click at [39, 260] on icon "button" at bounding box center [33, 266] width 13 height 13
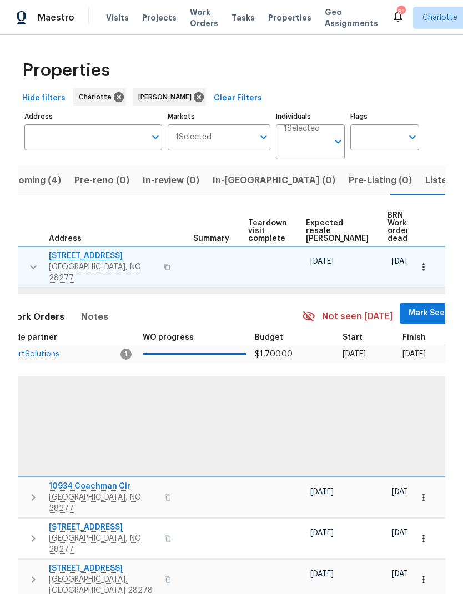
click at [409, 307] on span "Mark Seen" at bounding box center [429, 314] width 41 height 14
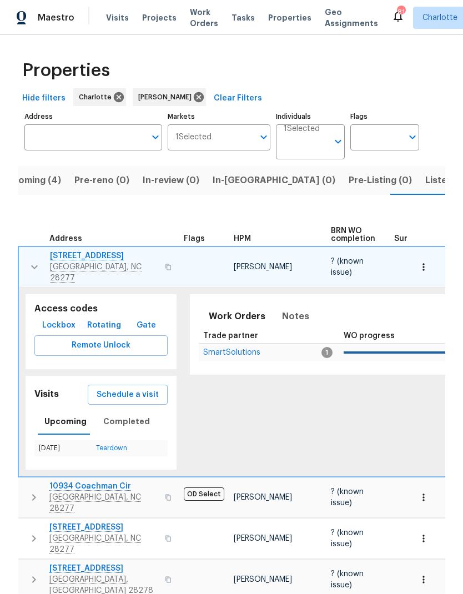
scroll to position [0, 0]
click at [34, 266] on icon "button" at bounding box center [34, 268] width 7 height 4
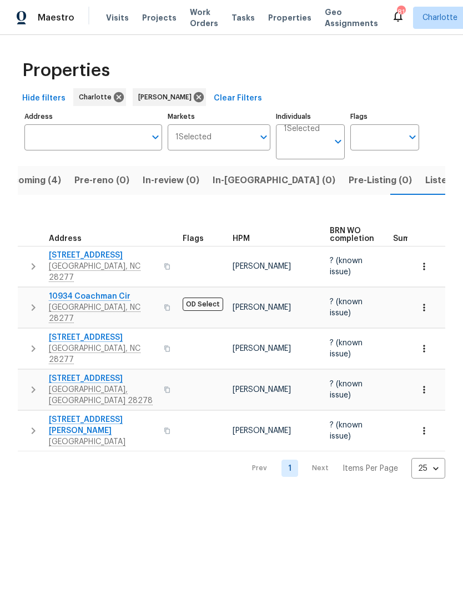
click at [37, 291] on button "button" at bounding box center [33, 307] width 22 height 33
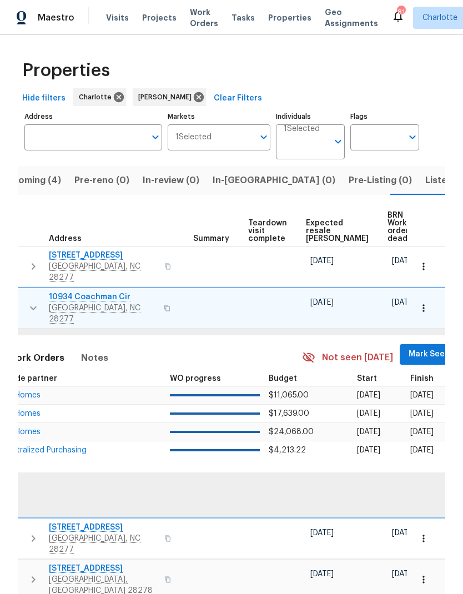
click at [409, 348] on span "Mark Seen" at bounding box center [429, 355] width 41 height 14
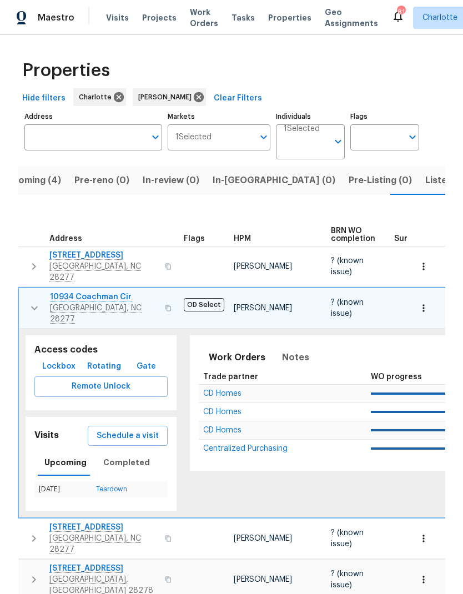
click at [30, 302] on icon "button" at bounding box center [34, 308] width 13 height 13
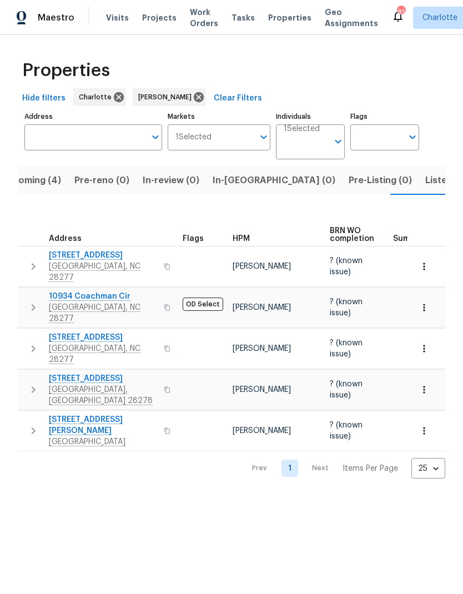
click at [33, 336] on button "button" at bounding box center [33, 348] width 22 height 33
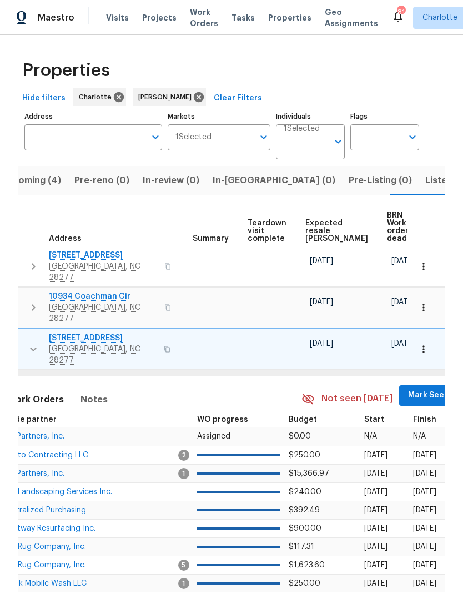
scroll to position [0, 201]
click at [409, 389] on span "Mark Seen" at bounding box center [429, 396] width 41 height 14
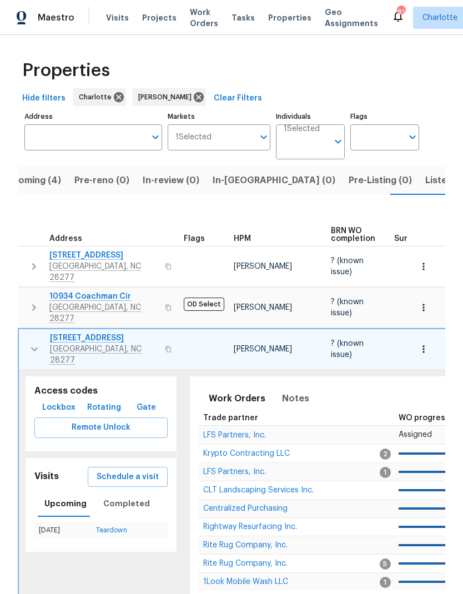
scroll to position [0, 0]
click at [34, 348] on icon "button" at bounding box center [34, 350] width 7 height 4
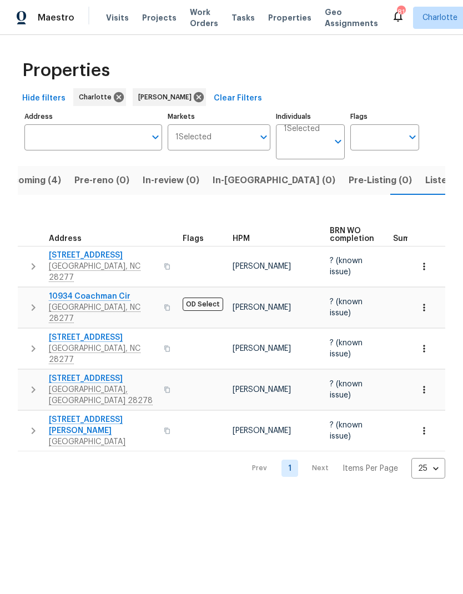
click at [32, 387] on icon "button" at bounding box center [34, 390] width 4 height 7
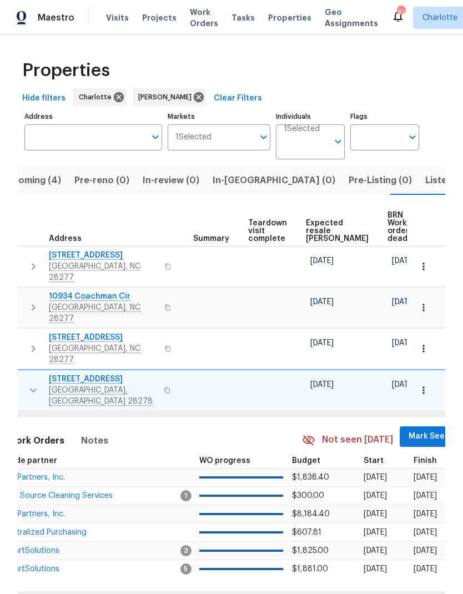
click at [409, 430] on span "Mark Seen" at bounding box center [429, 437] width 41 height 14
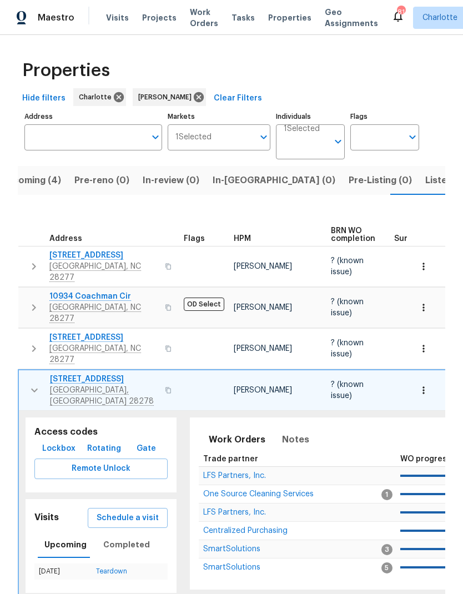
click at [32, 374] on button "button" at bounding box center [34, 390] width 22 height 33
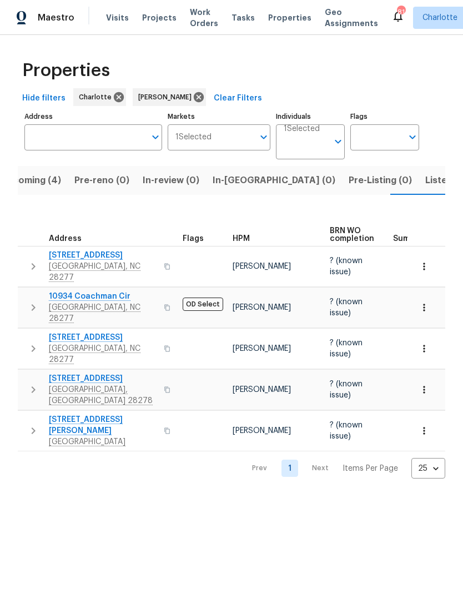
click at [33, 428] on icon "button" at bounding box center [34, 431] width 4 height 7
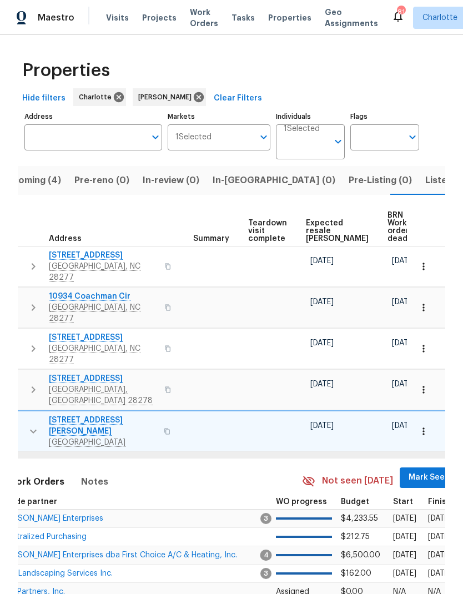
click at [409, 471] on span "Mark Seen" at bounding box center [429, 478] width 41 height 14
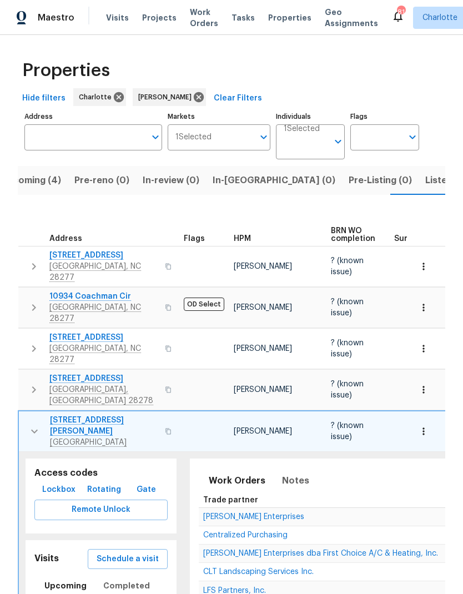
click at [33, 425] on icon "button" at bounding box center [34, 431] width 13 height 13
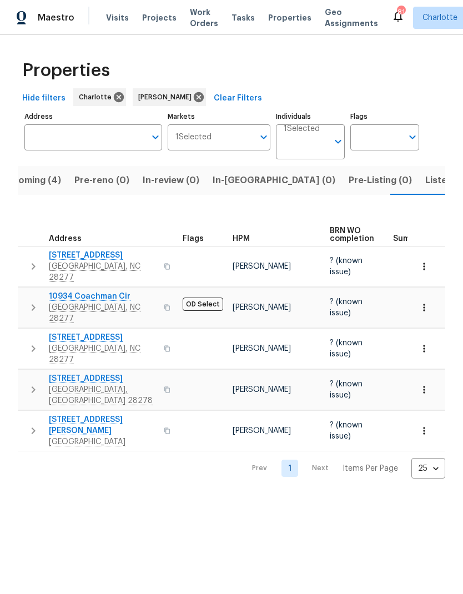
click at [426, 184] on span "Listed (28)" at bounding box center [450, 181] width 48 height 16
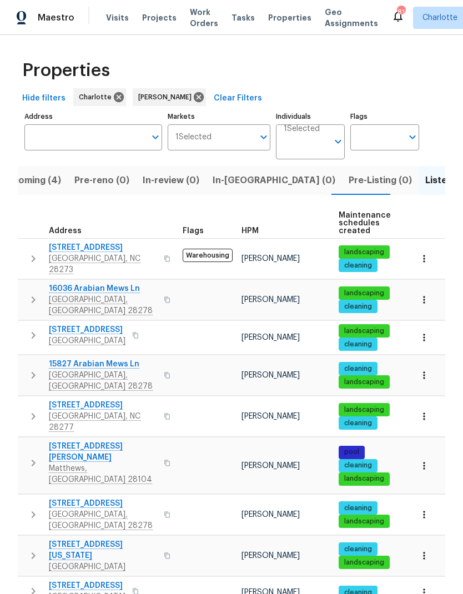
click at [32, 256] on icon "button" at bounding box center [33, 258] width 13 height 13
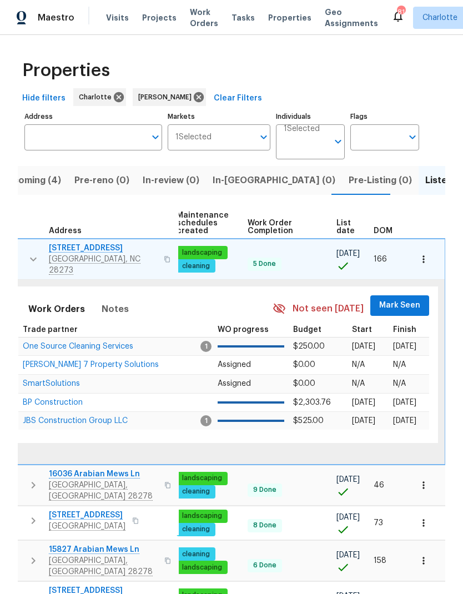
click at [401, 301] on span "Mark Seen" at bounding box center [399, 306] width 41 height 14
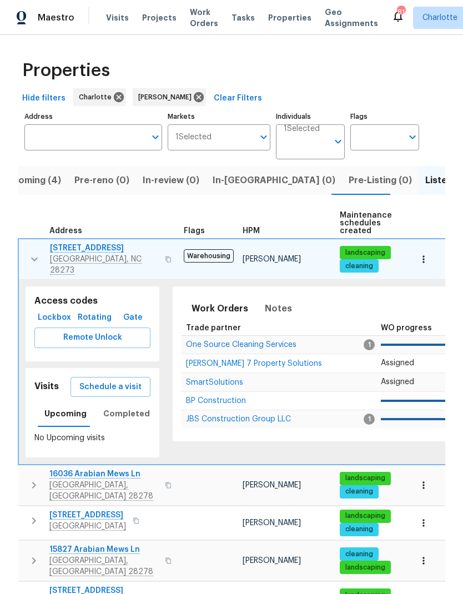
click at [26, 253] on button "button" at bounding box center [34, 259] width 22 height 33
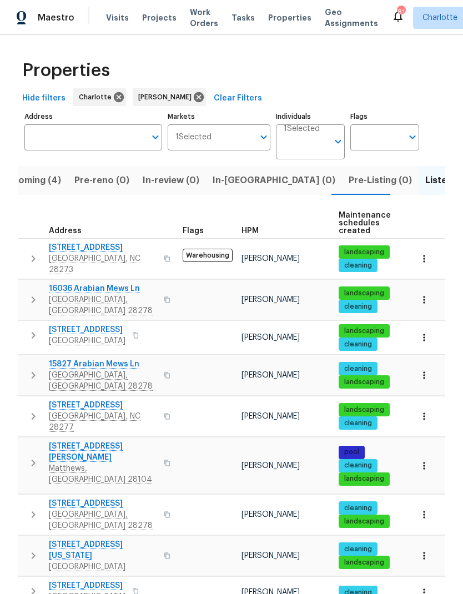
click at [37, 293] on icon "button" at bounding box center [33, 299] width 13 height 13
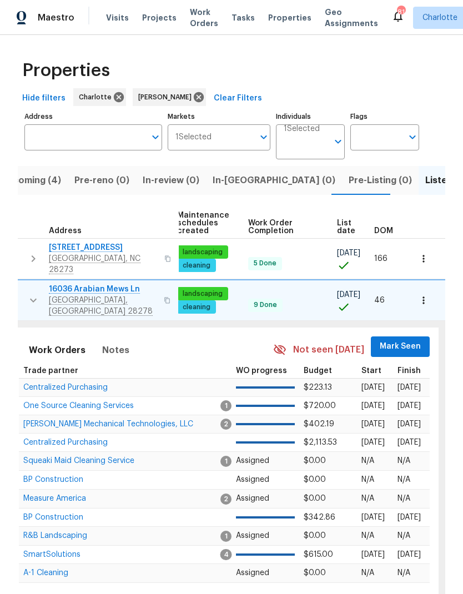
click at [409, 340] on span "Mark Seen" at bounding box center [400, 347] width 41 height 14
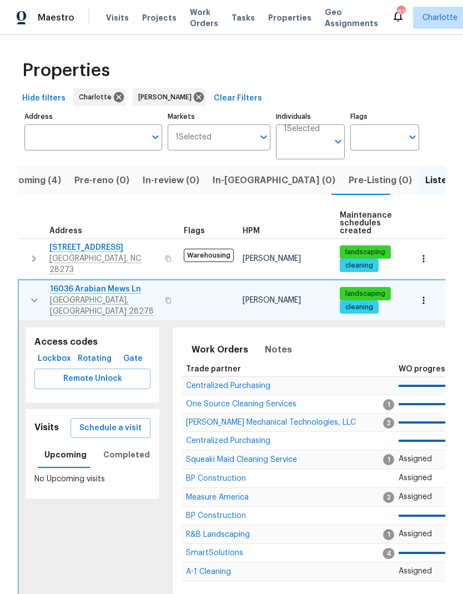
click at [32, 294] on icon "button" at bounding box center [34, 300] width 13 height 13
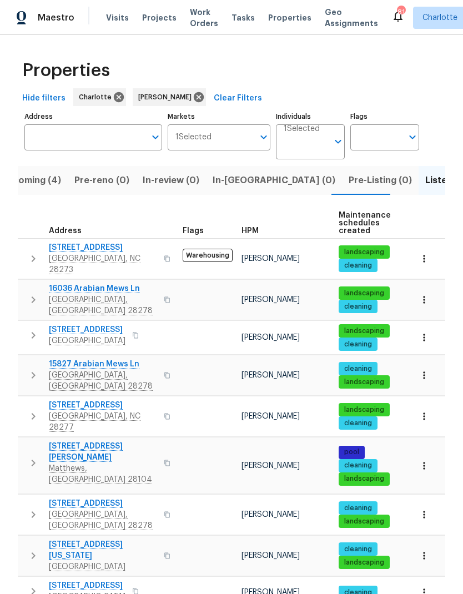
click at [30, 329] on icon "button" at bounding box center [33, 335] width 13 height 13
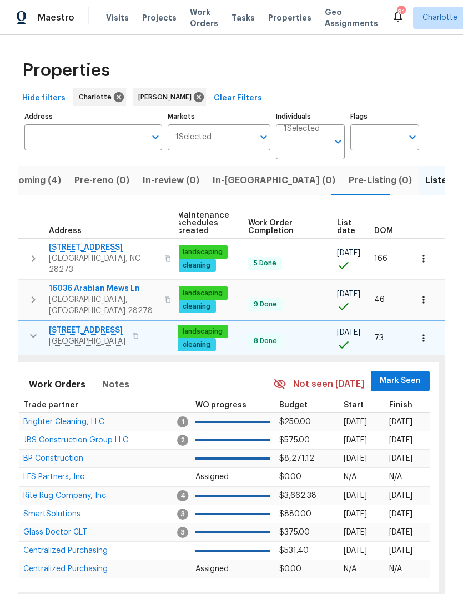
click at [403, 374] on span "Mark Seen" at bounding box center [400, 381] width 41 height 14
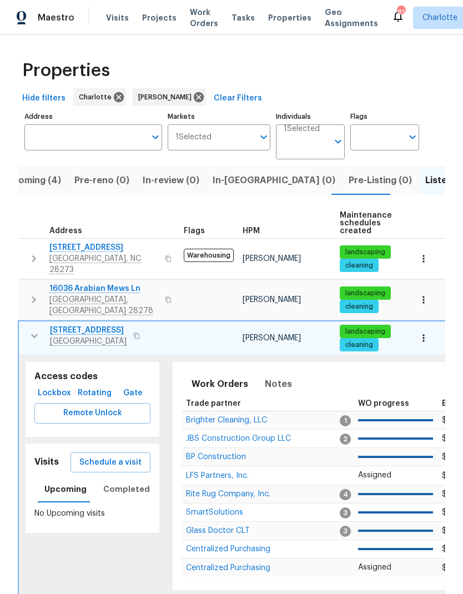
click at [29, 329] on icon "button" at bounding box center [34, 335] width 13 height 13
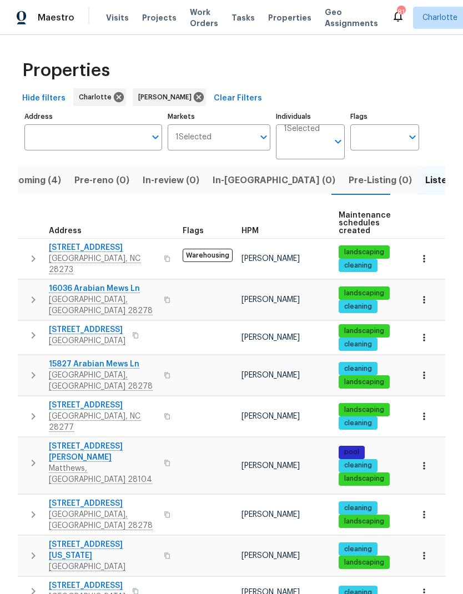
click at [34, 372] on icon "button" at bounding box center [34, 375] width 4 height 7
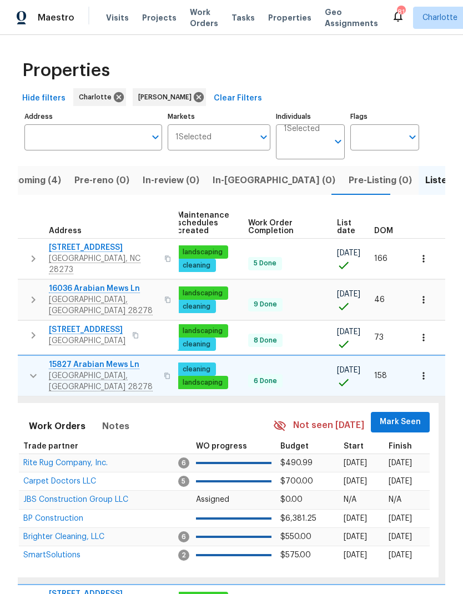
click at [402, 416] on span "Mark Seen" at bounding box center [400, 423] width 41 height 14
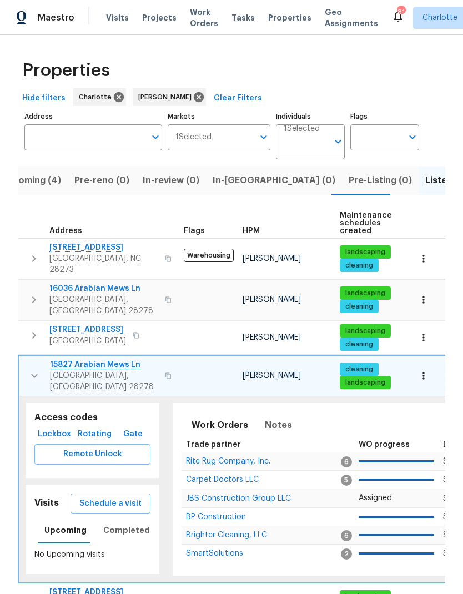
scroll to position [0, -1]
click at [32, 369] on icon "button" at bounding box center [34, 375] width 13 height 13
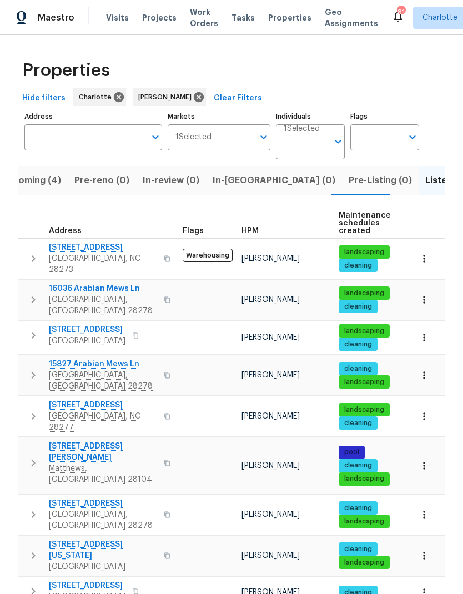
click at [35, 410] on icon "button" at bounding box center [33, 416] width 13 height 13
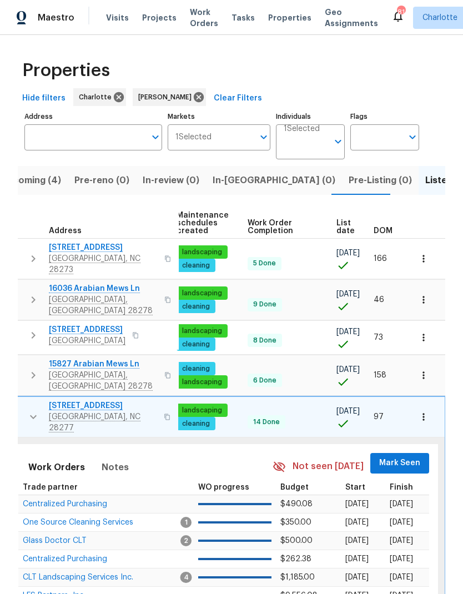
scroll to position [0, 163]
click at [393, 457] on span "Mark Seen" at bounding box center [400, 464] width 41 height 14
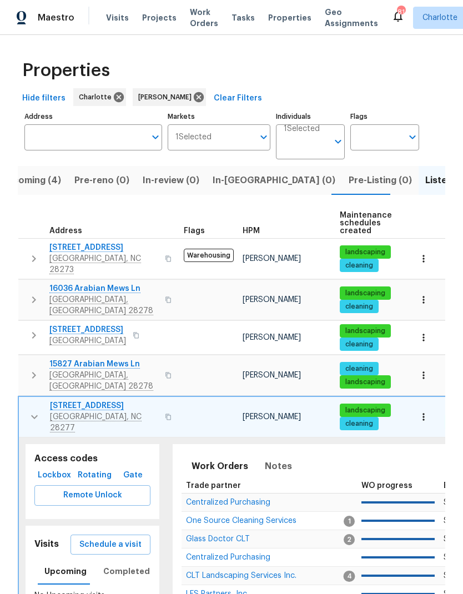
scroll to position [0, 0]
click at [30, 411] on icon "button" at bounding box center [34, 417] width 13 height 13
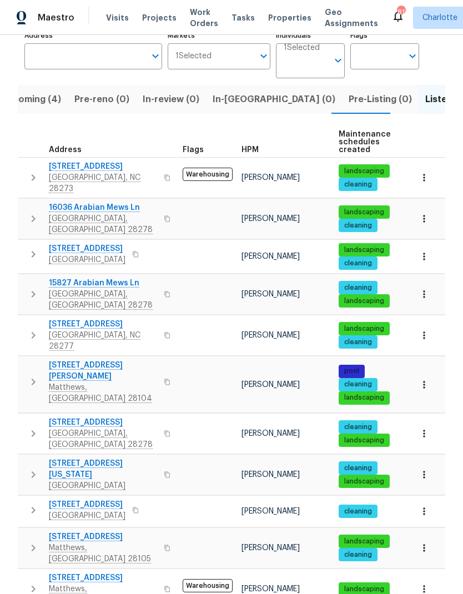
scroll to position [91, 0]
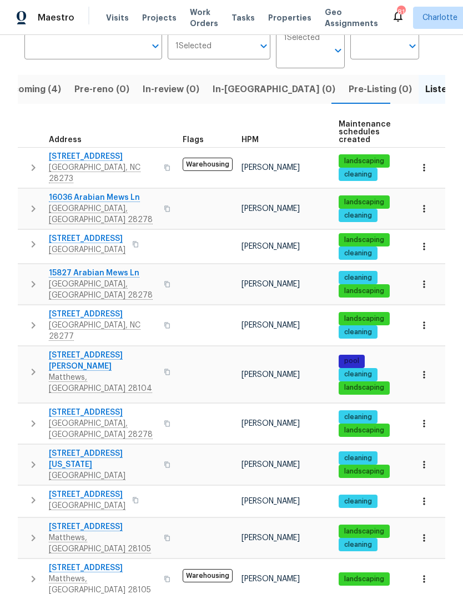
click at [29, 366] on icon "button" at bounding box center [33, 372] width 13 height 13
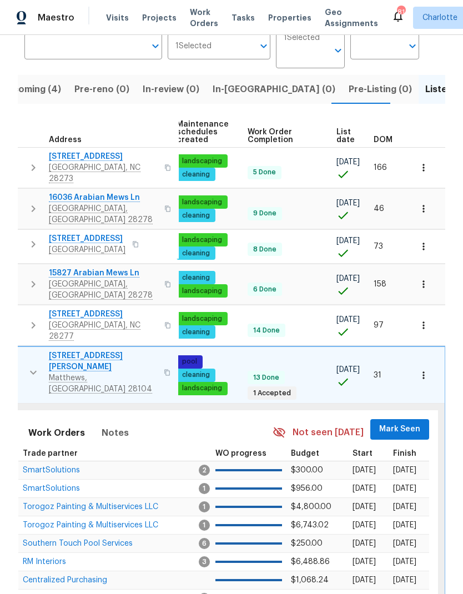
scroll to position [0, 163]
click at [399, 423] on span "Mark Seen" at bounding box center [400, 430] width 41 height 14
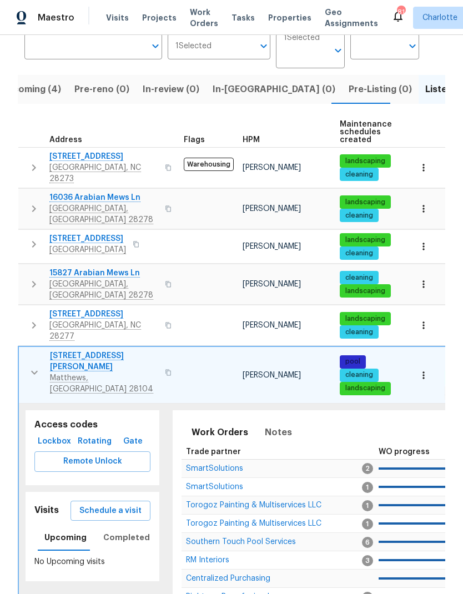
scroll to position [0, 0]
click at [31, 366] on icon "button" at bounding box center [34, 372] width 13 height 13
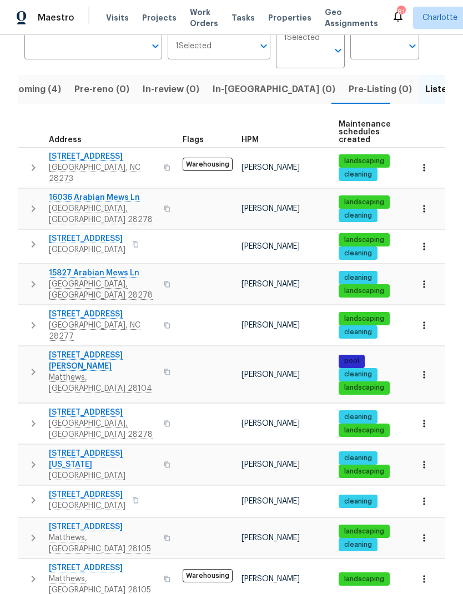
click at [36, 417] on icon "button" at bounding box center [33, 423] width 13 height 13
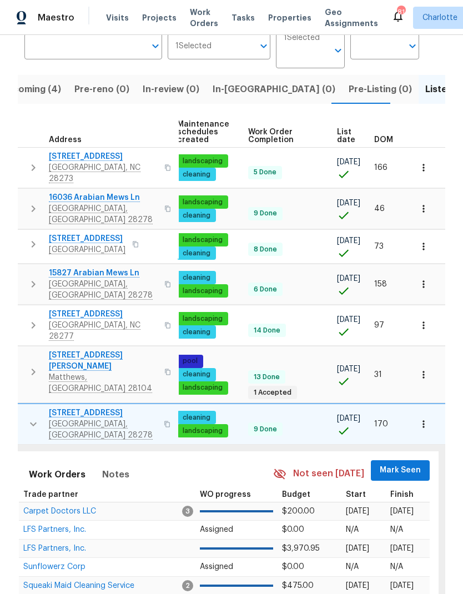
click at [401, 464] on span "Mark Seen" at bounding box center [400, 471] width 41 height 14
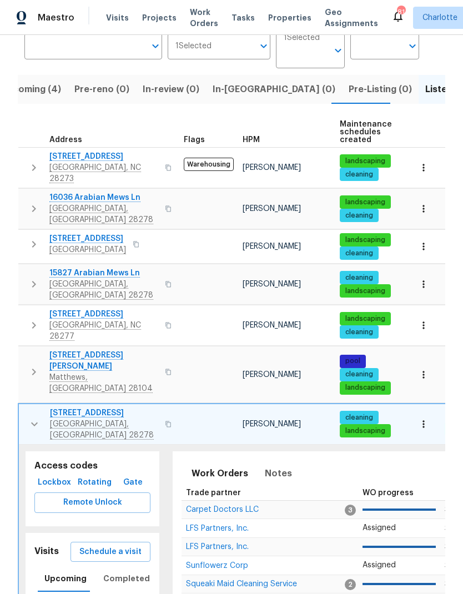
click at [34, 418] on icon "button" at bounding box center [34, 424] width 13 height 13
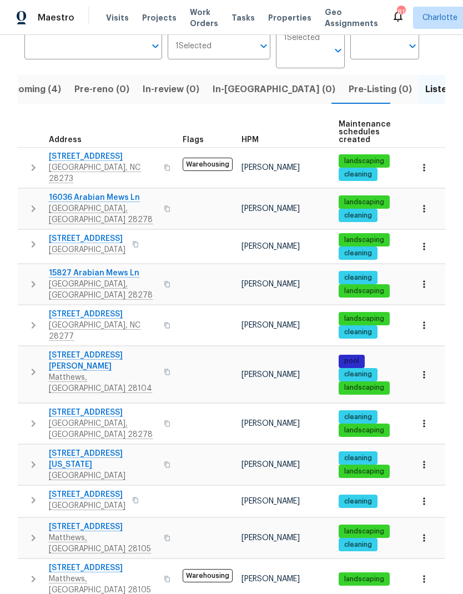
click at [34, 458] on icon "button" at bounding box center [33, 464] width 13 height 13
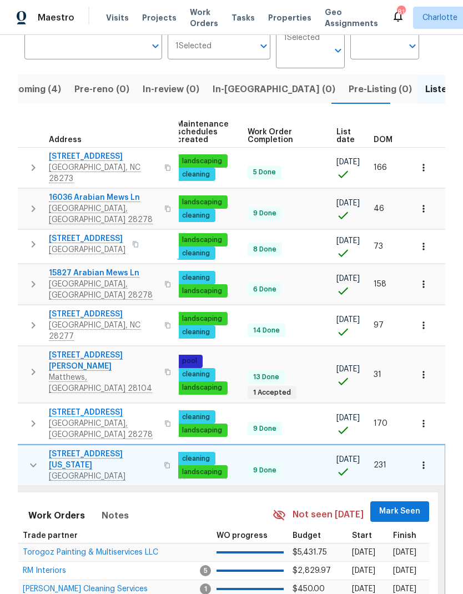
scroll to position [0, 163]
click at [404, 505] on span "Mark Seen" at bounding box center [400, 512] width 41 height 14
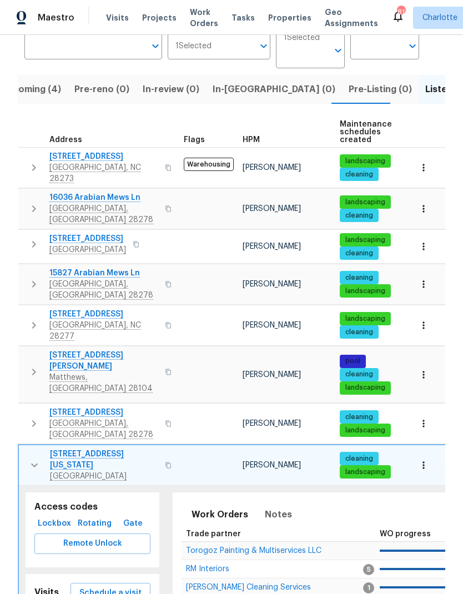
scroll to position [0, 0]
click at [36, 459] on icon "button" at bounding box center [34, 465] width 13 height 13
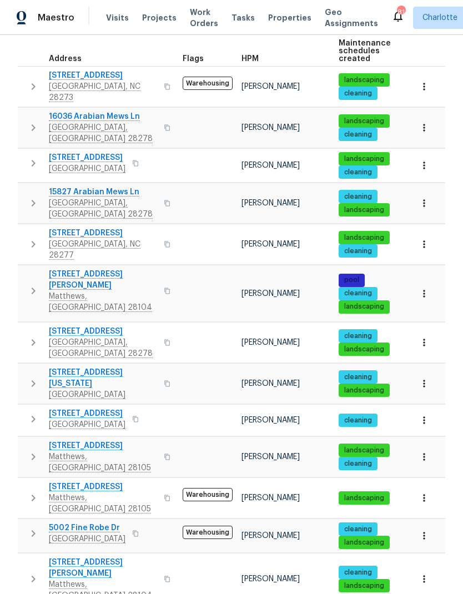
scroll to position [173, 0]
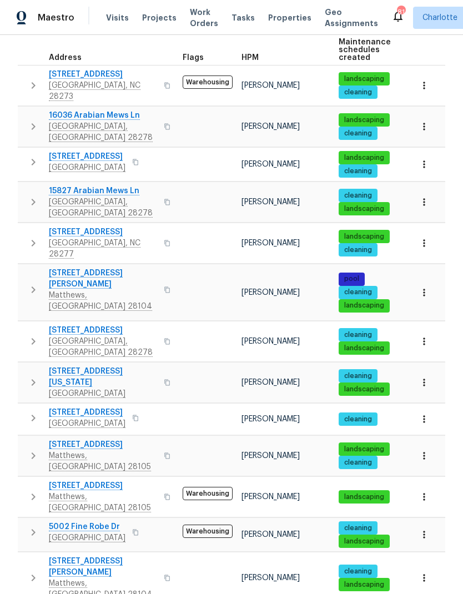
click at [31, 412] on icon "button" at bounding box center [33, 418] width 13 height 13
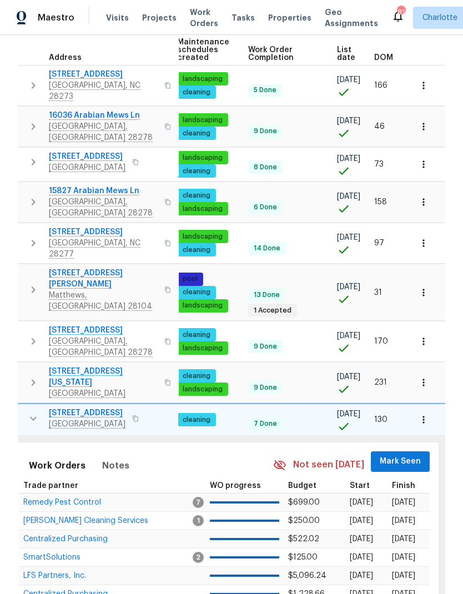
click at [407, 455] on span "Mark Seen" at bounding box center [400, 462] width 41 height 14
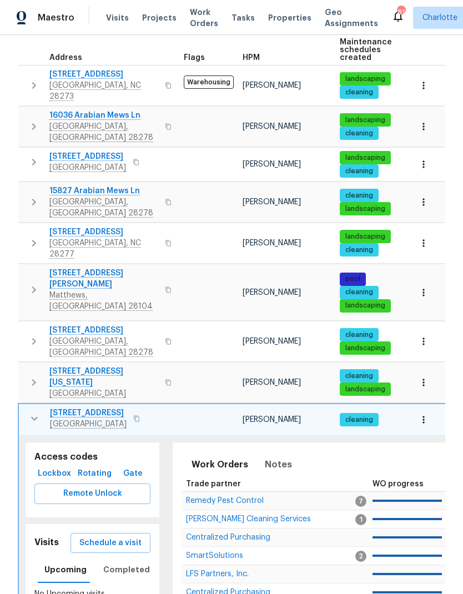
scroll to position [0, 0]
click at [29, 412] on icon "button" at bounding box center [34, 418] width 13 height 13
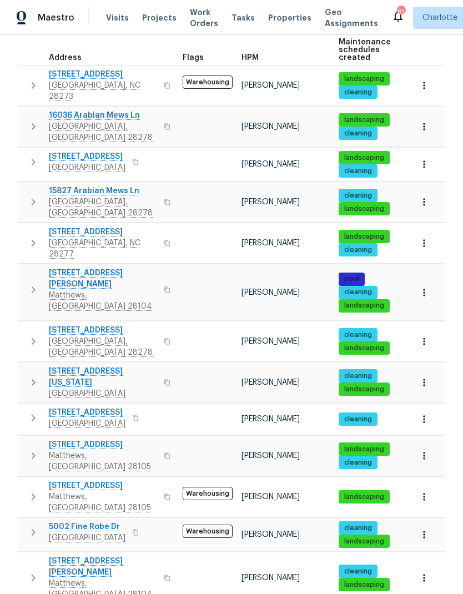
click at [29, 449] on icon "button" at bounding box center [33, 455] width 13 height 13
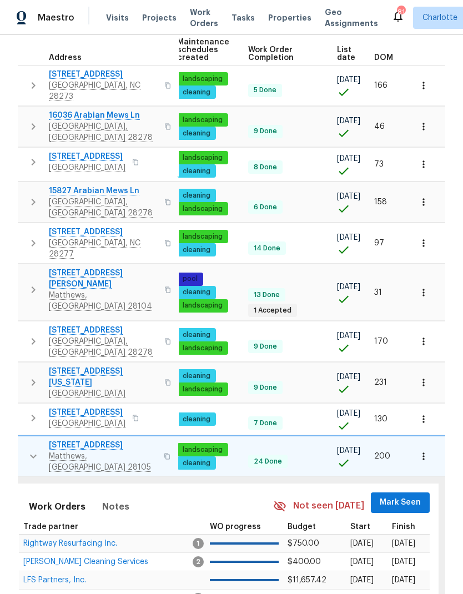
click at [395, 496] on span "Mark Seen" at bounding box center [400, 503] width 41 height 14
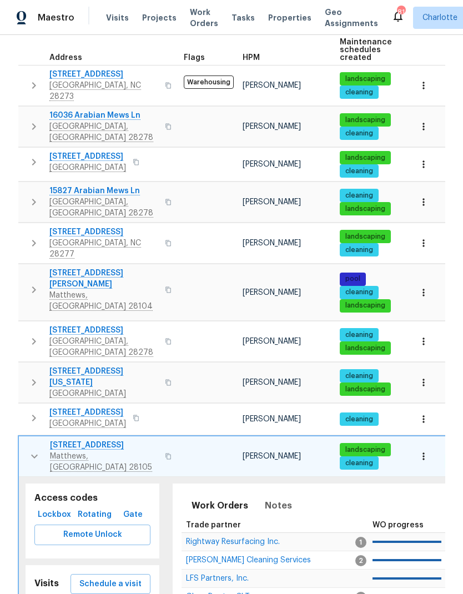
click at [33, 455] on icon "button" at bounding box center [34, 457] width 7 height 4
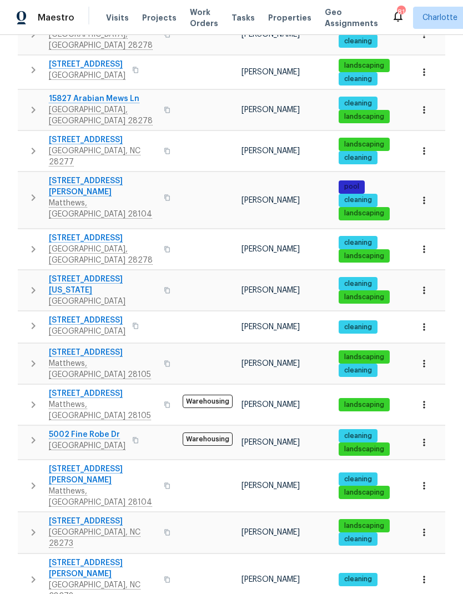
scroll to position [271, 0]
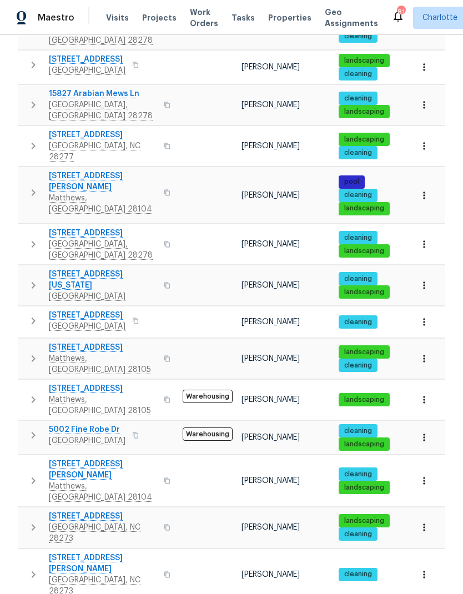
click at [31, 393] on icon "button" at bounding box center [33, 399] width 13 height 13
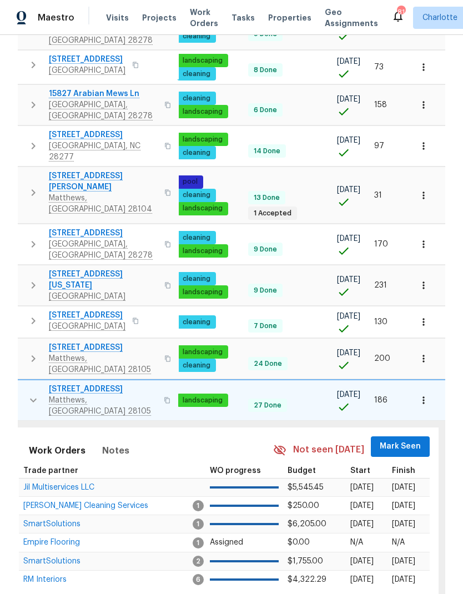
click at [411, 440] on span "Mark Seen" at bounding box center [400, 447] width 41 height 14
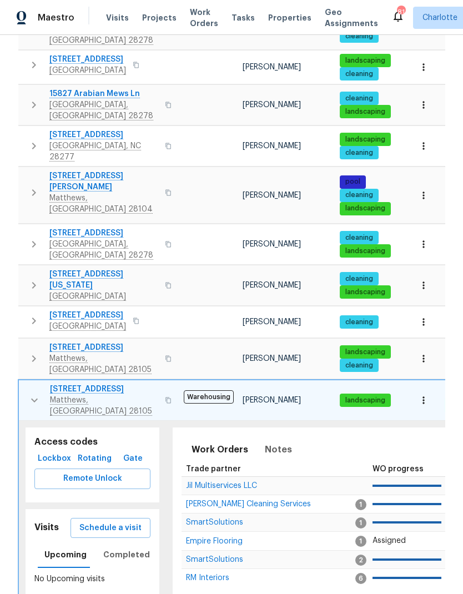
scroll to position [0, 0]
click at [25, 384] on button "button" at bounding box center [34, 400] width 22 height 33
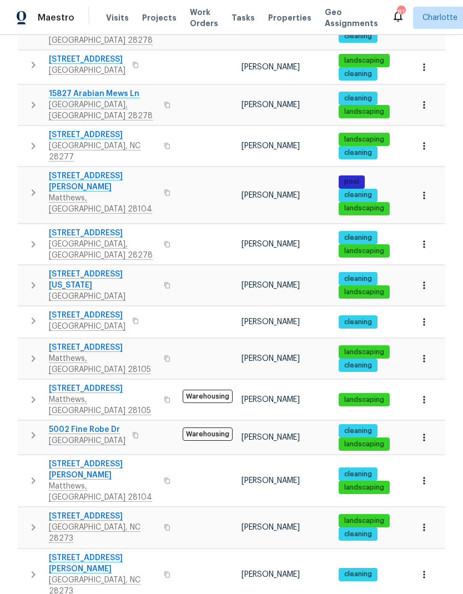
click at [32, 429] on icon "button" at bounding box center [33, 435] width 13 height 13
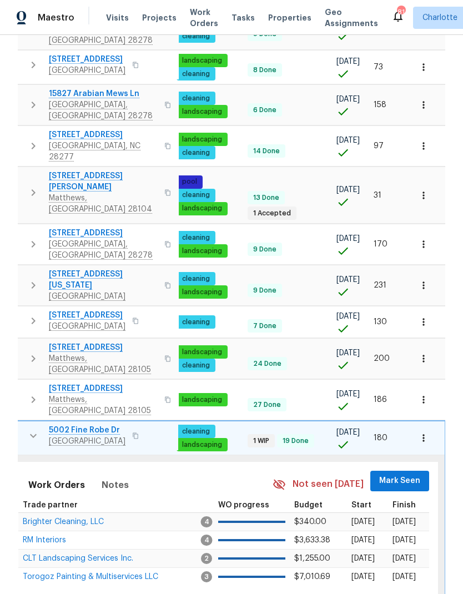
click at [410, 474] on span "Mark Seen" at bounding box center [399, 481] width 41 height 14
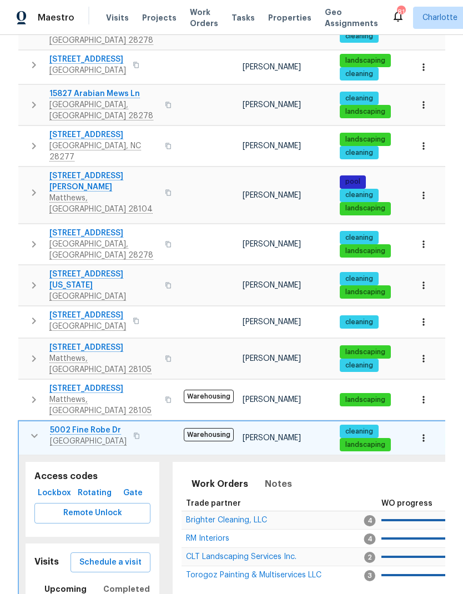
click at [32, 434] on icon "button" at bounding box center [34, 436] width 7 height 4
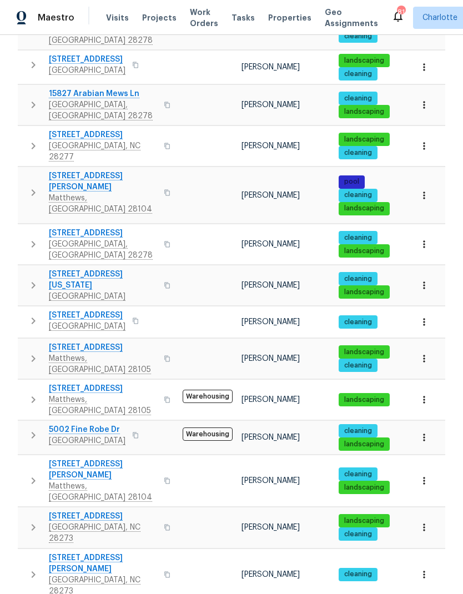
click at [33, 474] on icon "button" at bounding box center [33, 480] width 13 height 13
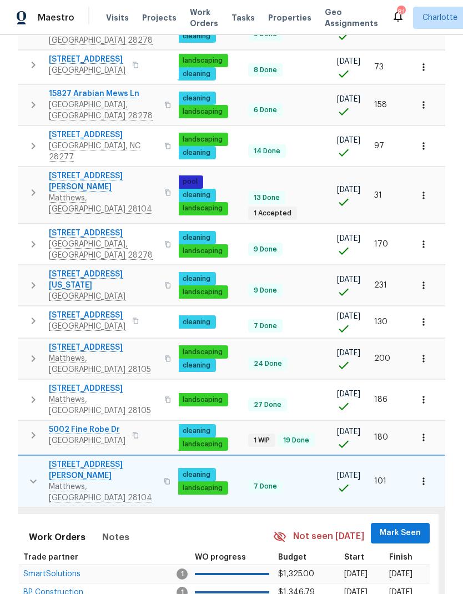
click at [399, 523] on button "Mark Seen" at bounding box center [400, 533] width 59 height 21
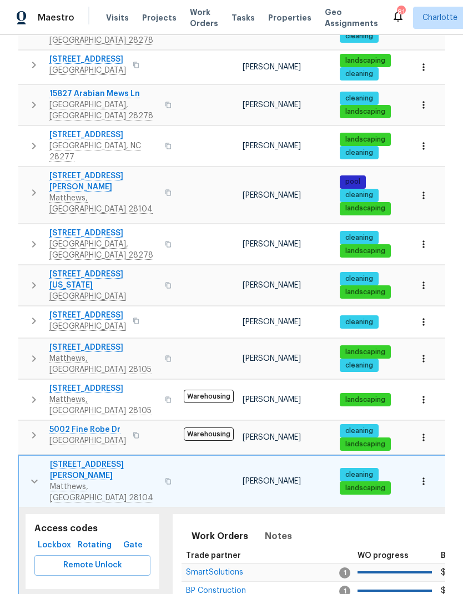
click at [33, 475] on icon "button" at bounding box center [34, 481] width 13 height 13
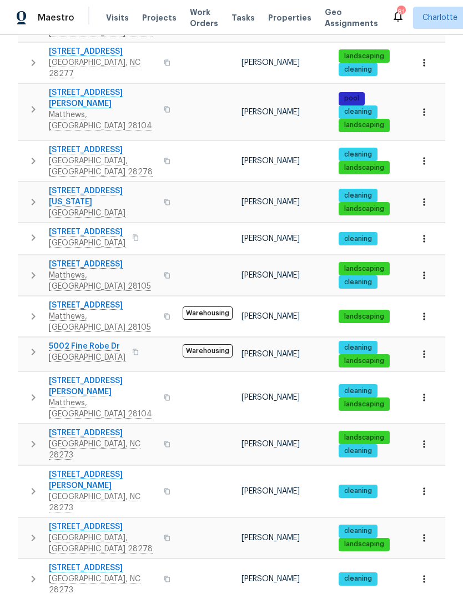
click at [31, 438] on icon "button" at bounding box center [33, 444] width 13 height 13
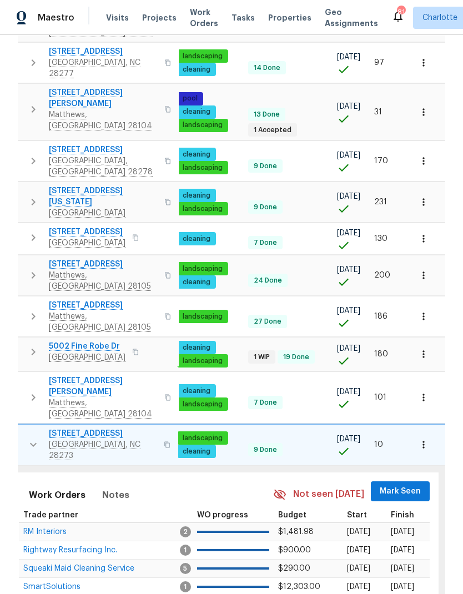
click at [408, 485] on span "Mark Seen" at bounding box center [400, 492] width 41 height 14
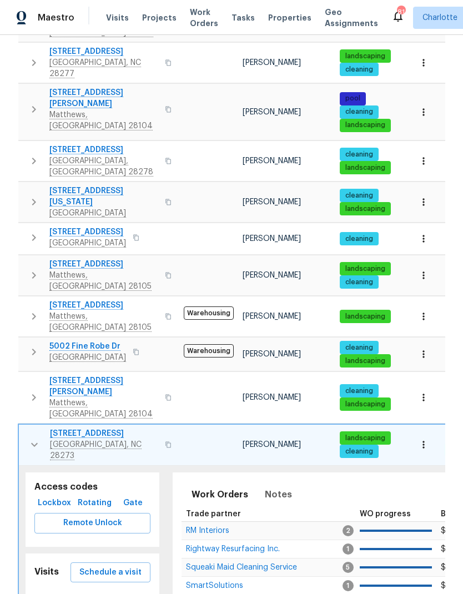
click at [32, 438] on icon "button" at bounding box center [34, 444] width 13 height 13
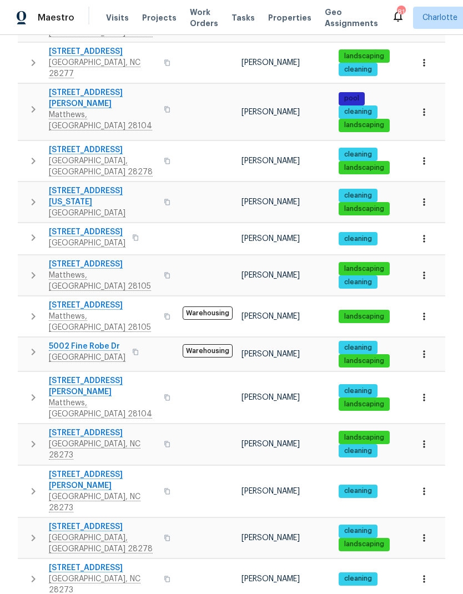
click at [31, 485] on icon "button" at bounding box center [33, 491] width 13 height 13
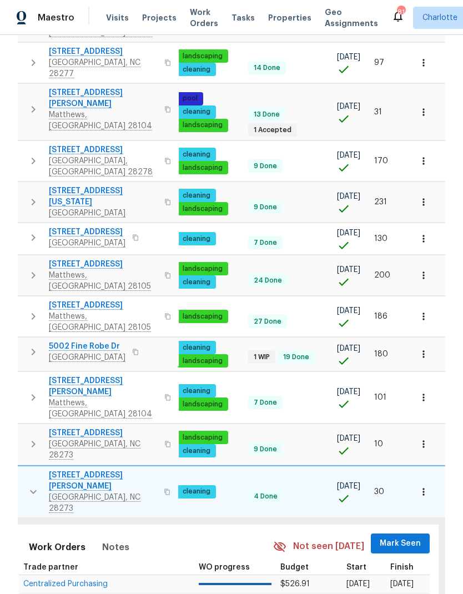
click at [408, 537] on span "Mark Seen" at bounding box center [400, 544] width 41 height 14
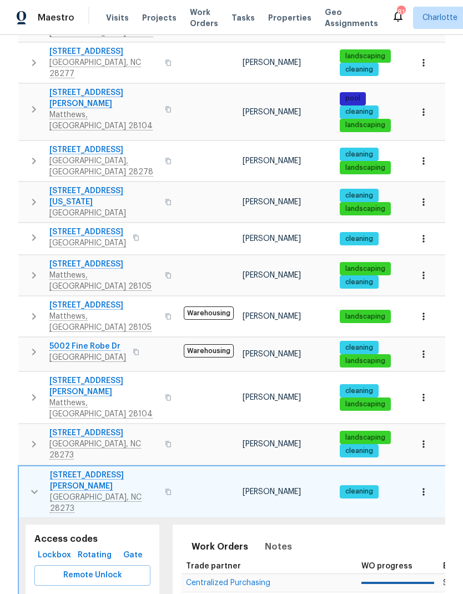
click at [34, 486] on icon "button" at bounding box center [34, 492] width 13 height 13
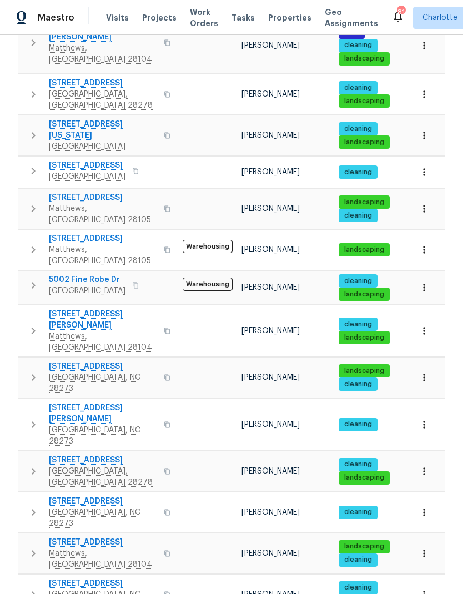
click at [32, 465] on icon "button" at bounding box center [33, 471] width 13 height 13
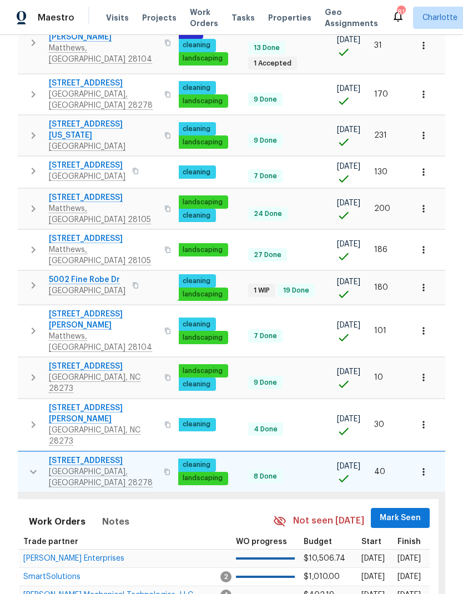
click at [407, 512] on span "Mark Seen" at bounding box center [400, 519] width 41 height 14
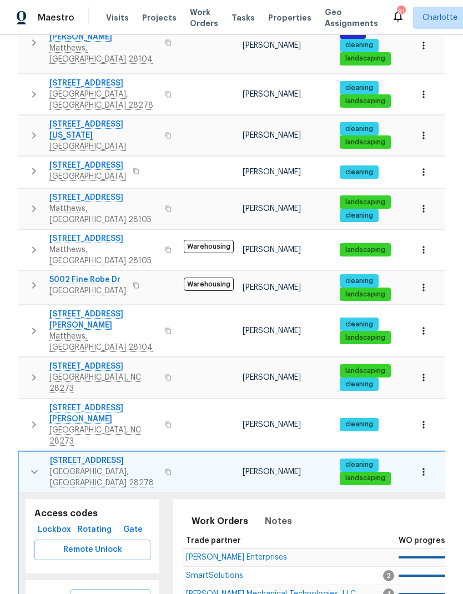
click at [32, 466] on icon "button" at bounding box center [34, 472] width 13 height 13
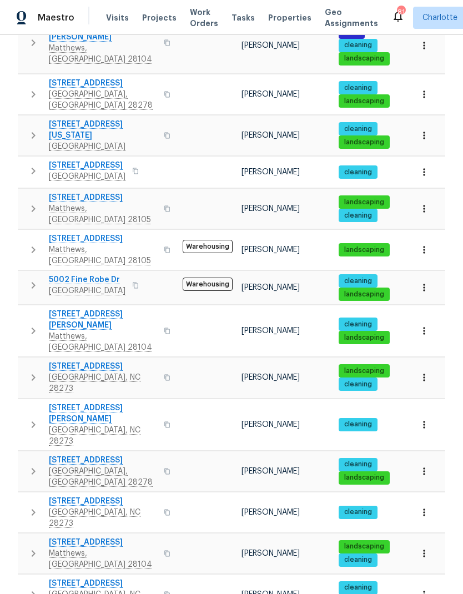
click at [29, 506] on icon "button" at bounding box center [33, 512] width 13 height 13
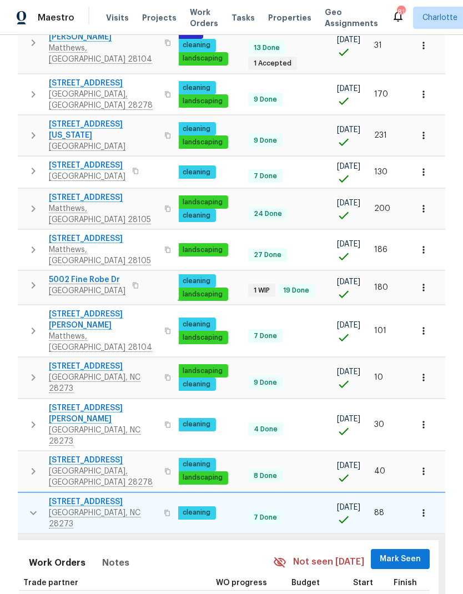
click at [401, 553] on span "Mark Seen" at bounding box center [400, 560] width 41 height 14
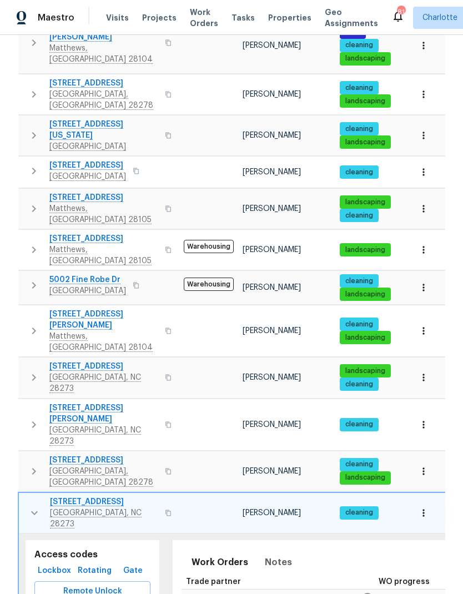
click at [31, 507] on icon "button" at bounding box center [34, 513] width 13 height 13
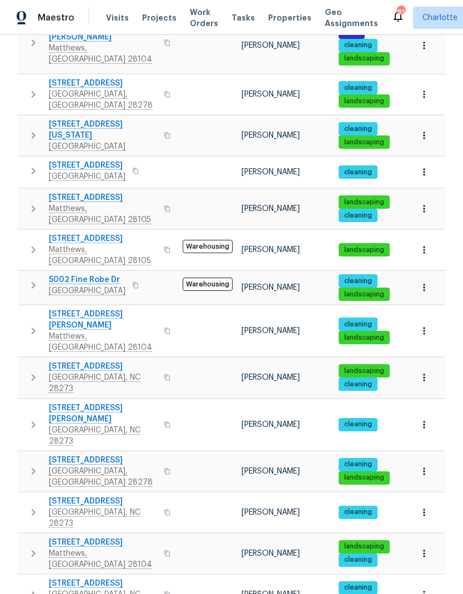
click at [34, 537] on button "button" at bounding box center [33, 553] width 22 height 33
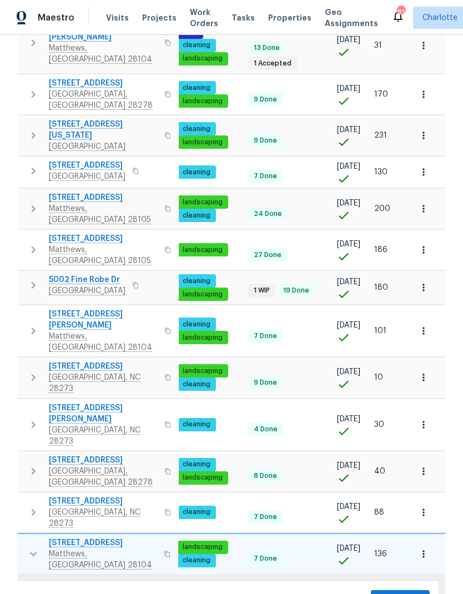
click at [396, 594] on span "Mark Seen" at bounding box center [400, 601] width 41 height 14
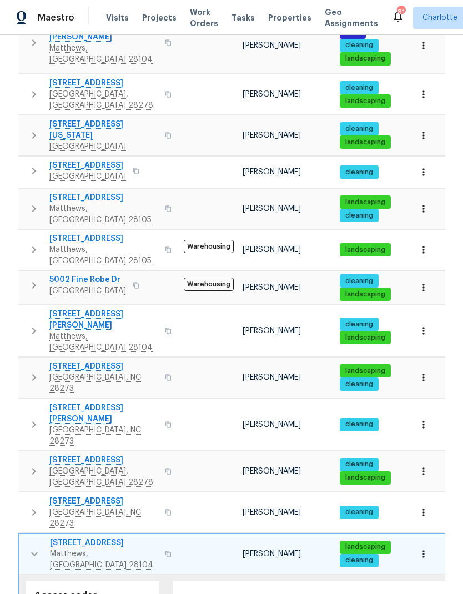
click at [29, 538] on button "button" at bounding box center [34, 554] width 22 height 33
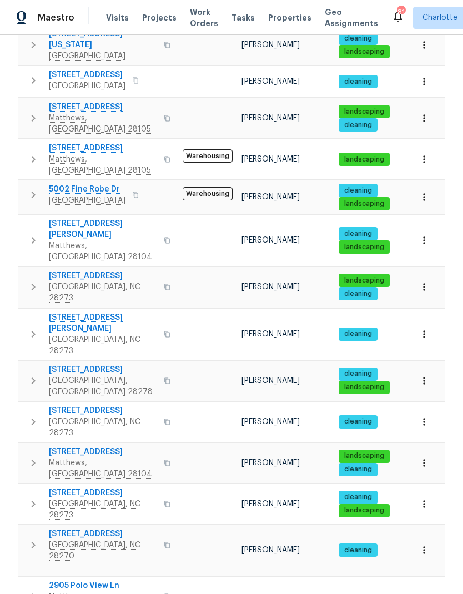
click at [27, 498] on icon "button" at bounding box center [33, 504] width 13 height 13
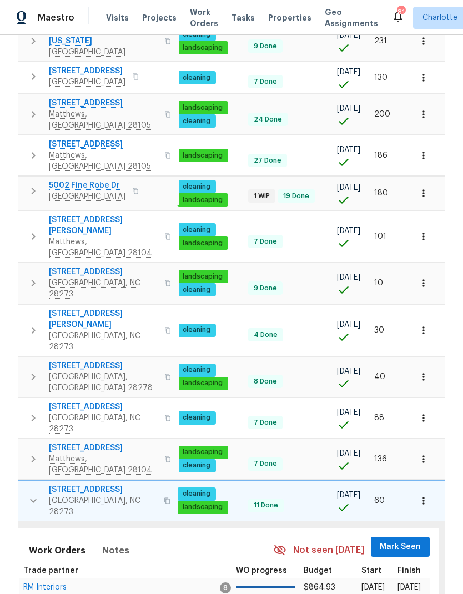
click at [412, 541] on span "Mark Seen" at bounding box center [400, 548] width 41 height 14
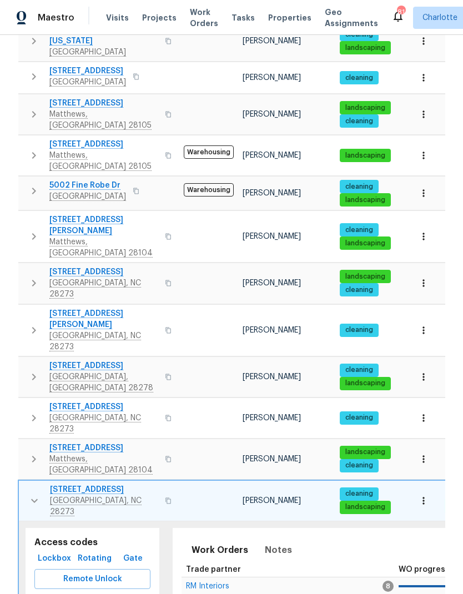
click at [29, 494] on icon "button" at bounding box center [34, 500] width 13 height 13
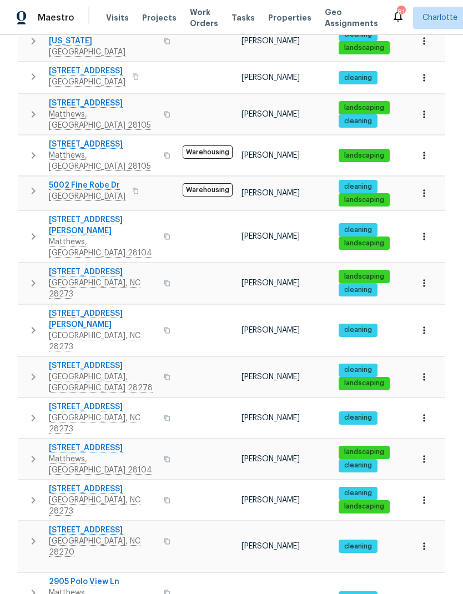
click at [33, 538] on icon "button" at bounding box center [34, 541] width 4 height 7
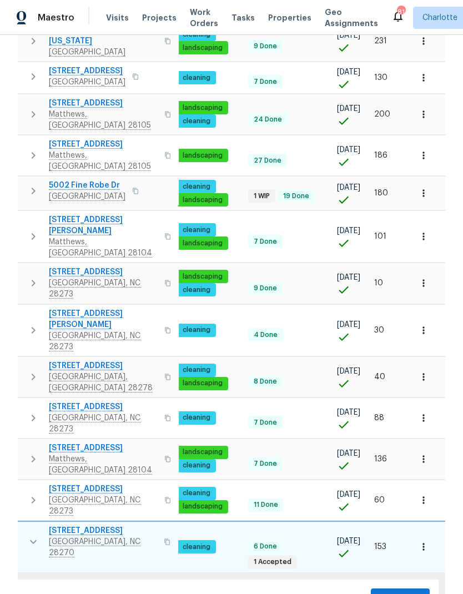
click at [403, 592] on span "Mark Seen" at bounding box center [400, 599] width 41 height 14
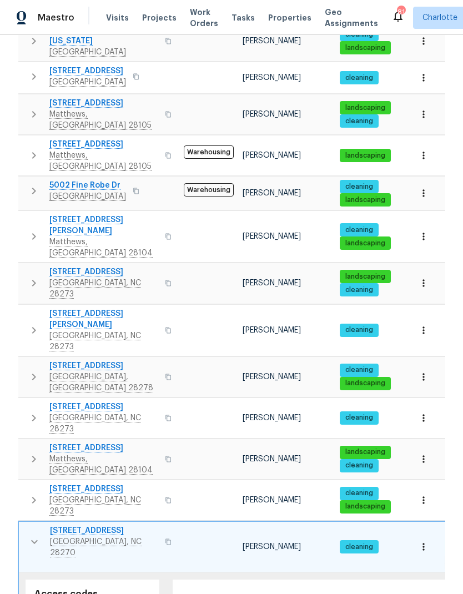
click at [29, 536] on icon "button" at bounding box center [34, 542] width 13 height 13
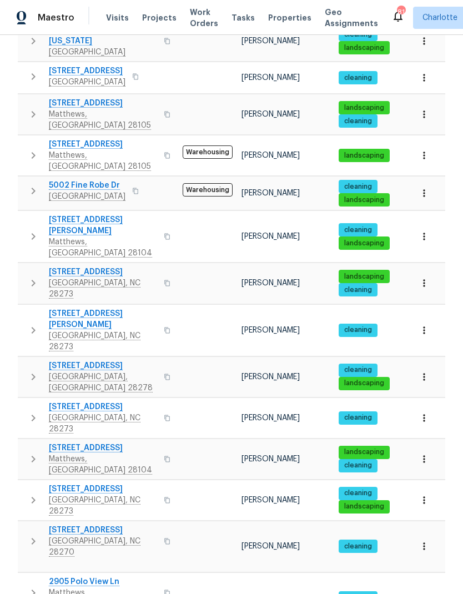
click at [34, 587] on icon "button" at bounding box center [33, 593] width 13 height 13
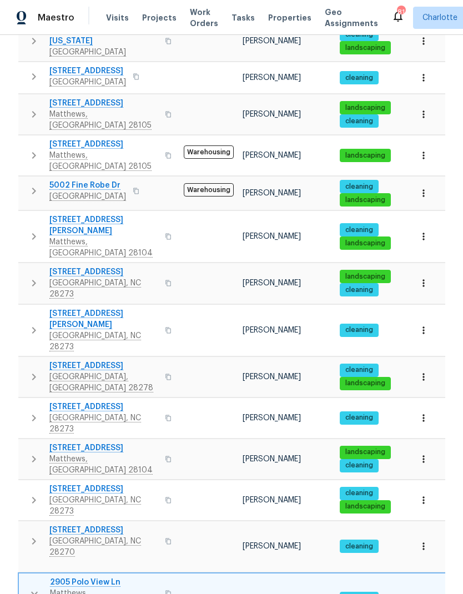
click at [31, 587] on icon "button" at bounding box center [34, 593] width 13 height 13
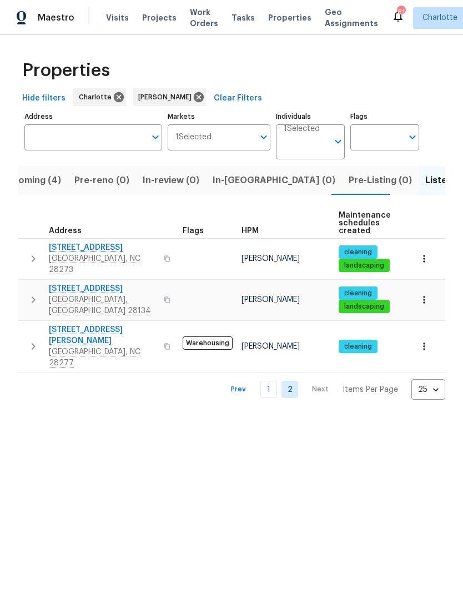
click at [28, 256] on icon "button" at bounding box center [33, 258] width 13 height 13
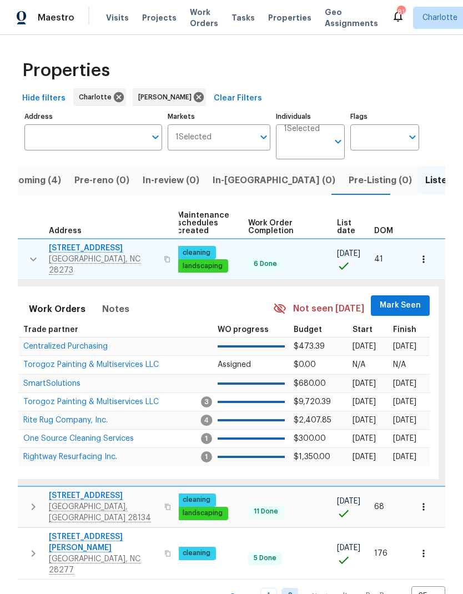
click at [412, 299] on span "Mark Seen" at bounding box center [400, 306] width 41 height 14
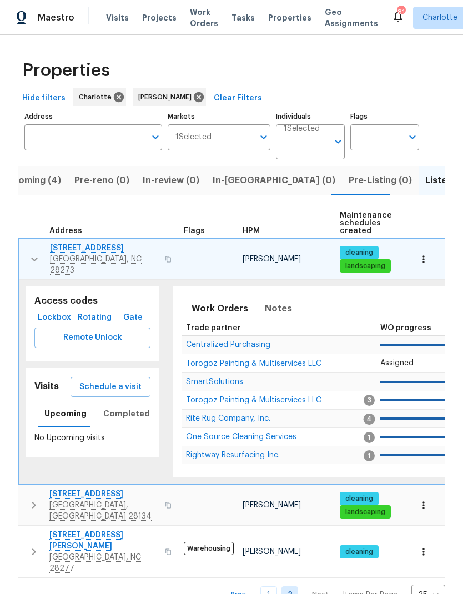
click at [33, 257] on icon "button" at bounding box center [34, 259] width 13 height 13
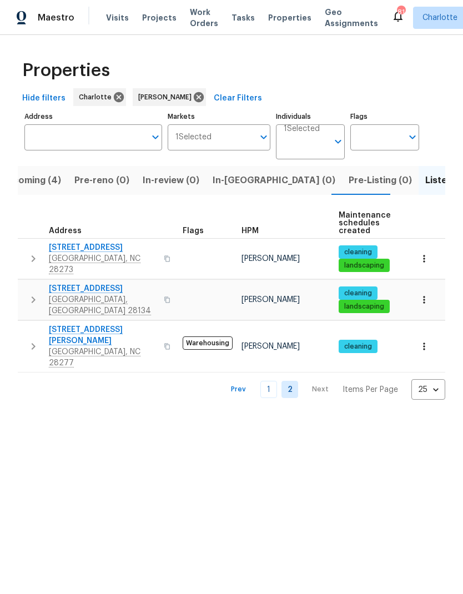
click at [34, 293] on icon "button" at bounding box center [33, 299] width 13 height 13
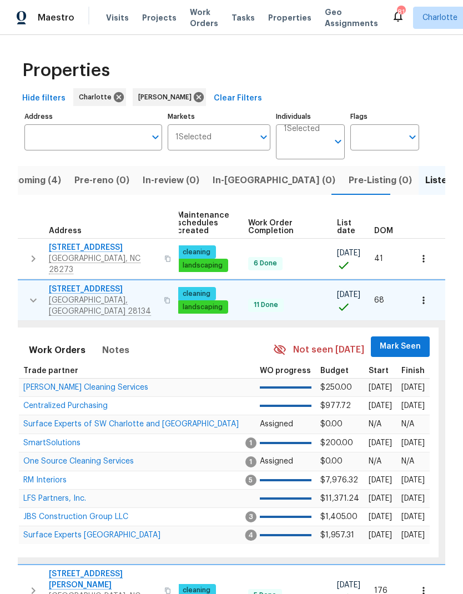
click at [410, 340] on span "Mark Seen" at bounding box center [400, 347] width 41 height 14
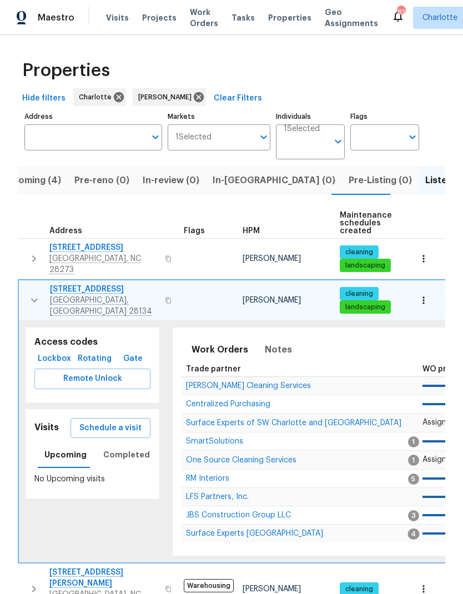
click at [34, 294] on icon "button" at bounding box center [34, 300] width 13 height 13
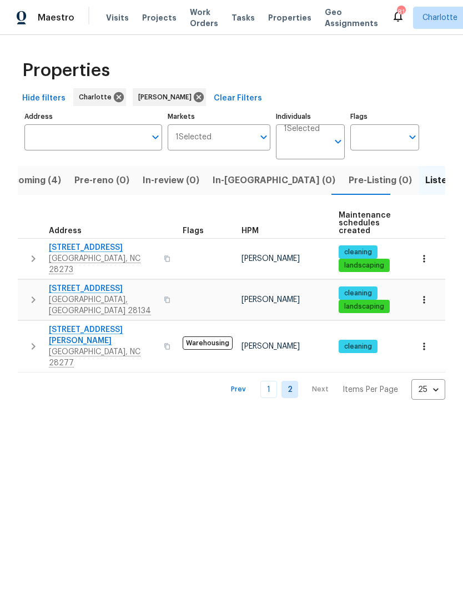
click at [33, 340] on icon "button" at bounding box center [33, 346] width 13 height 13
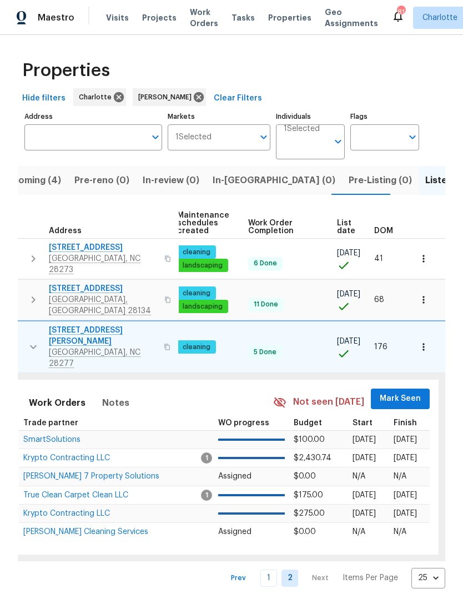
click at [413, 389] on button "Mark Seen" at bounding box center [400, 399] width 59 height 21
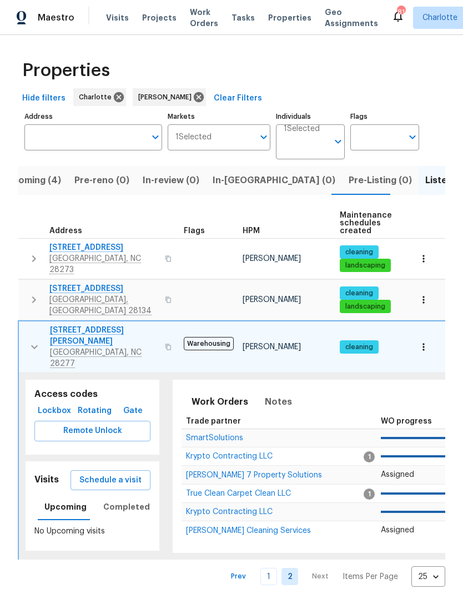
click at [29, 341] on icon "button" at bounding box center [34, 347] width 13 height 13
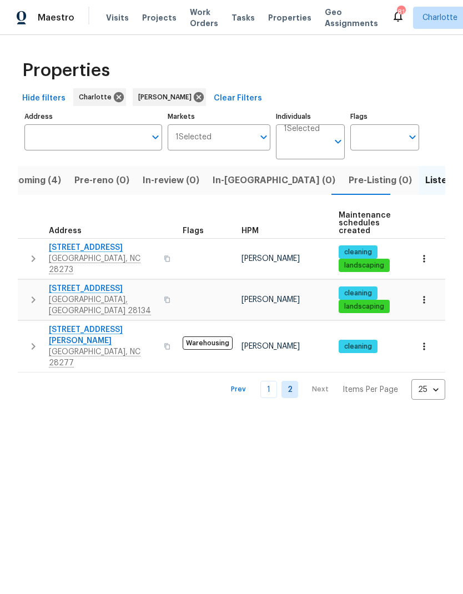
click at [43, 188] on span "Upcoming (4)" at bounding box center [31, 181] width 61 height 16
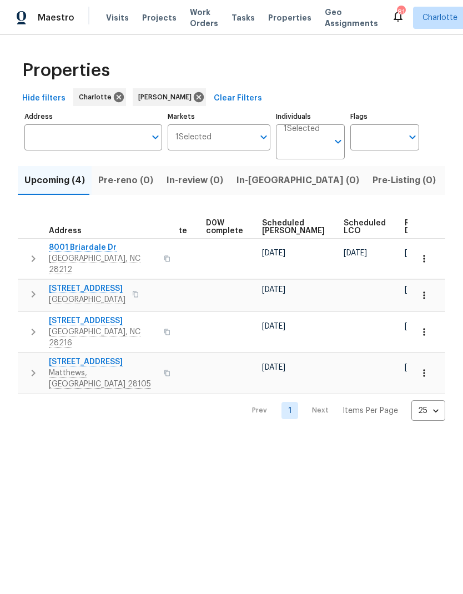
click at [405, 221] on span "Ready Date" at bounding box center [417, 227] width 24 height 16
